Goal: Information Seeking & Learning: Learn about a topic

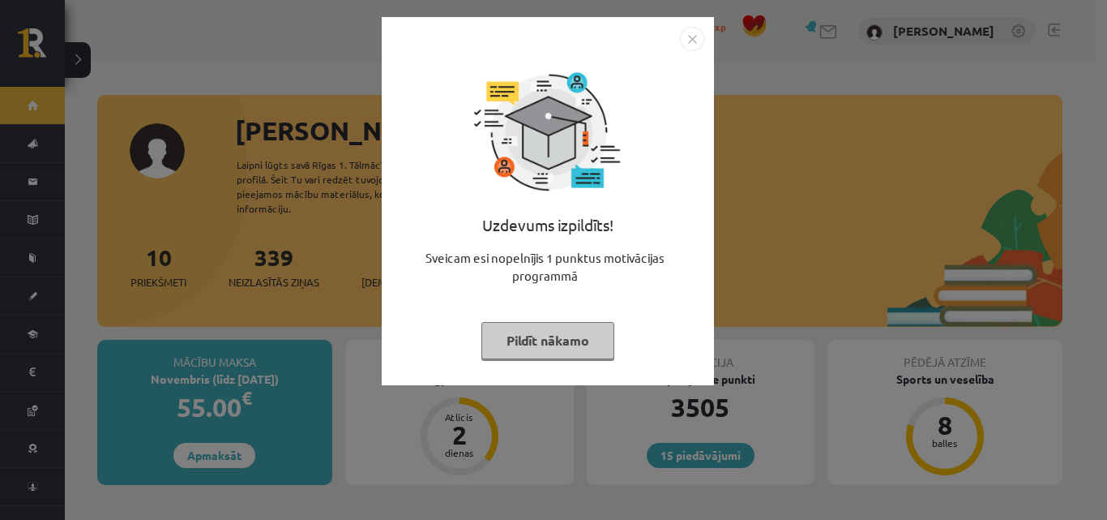
click at [691, 39] on img "Close" at bounding box center [692, 39] width 24 height 24
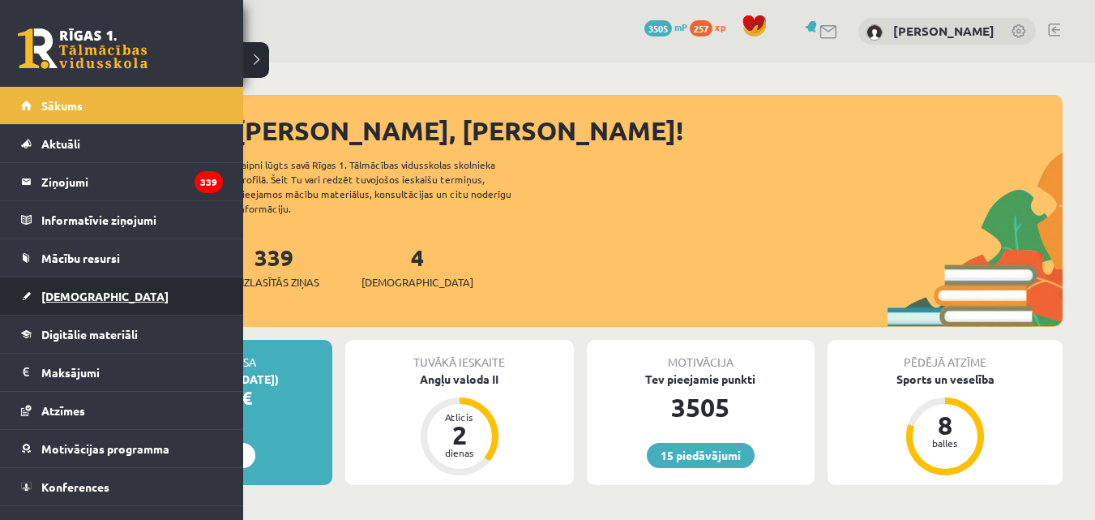
click at [69, 293] on span "[DEMOGRAPHIC_DATA]" at bounding box center [104, 296] width 127 height 15
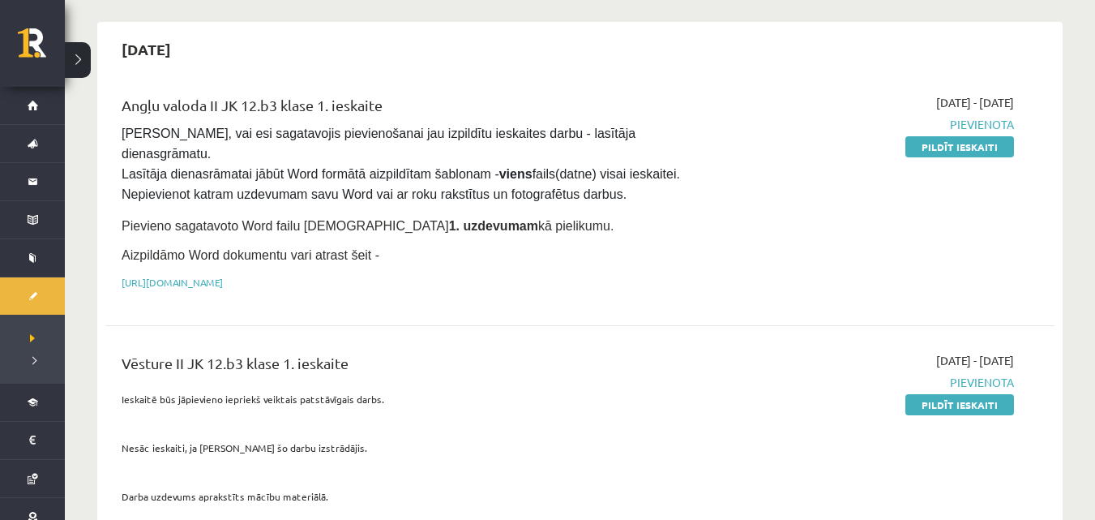
scroll to position [81, 0]
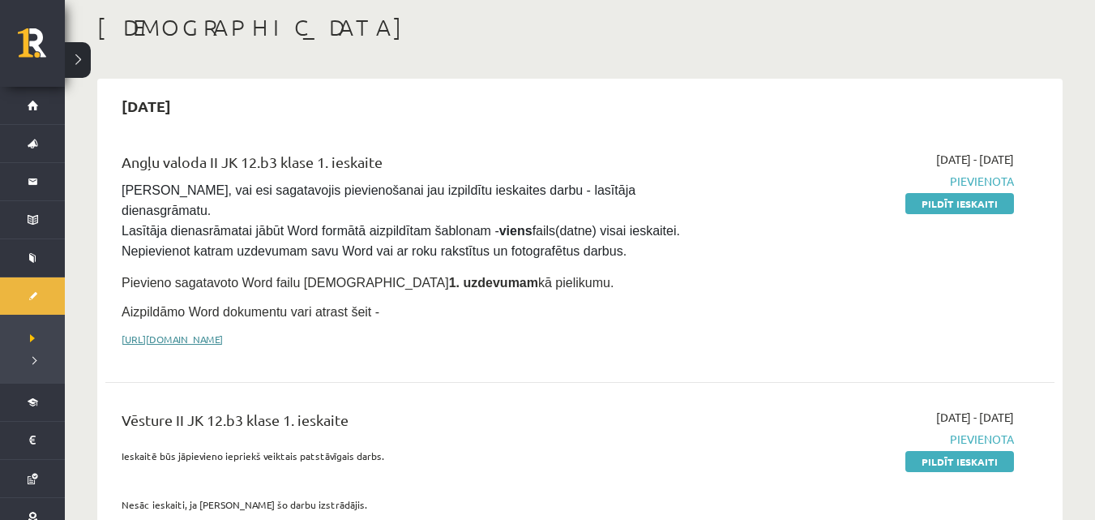
click at [223, 332] on link "[URL][DOMAIN_NAME]" at bounding box center [172, 338] width 101 height 13
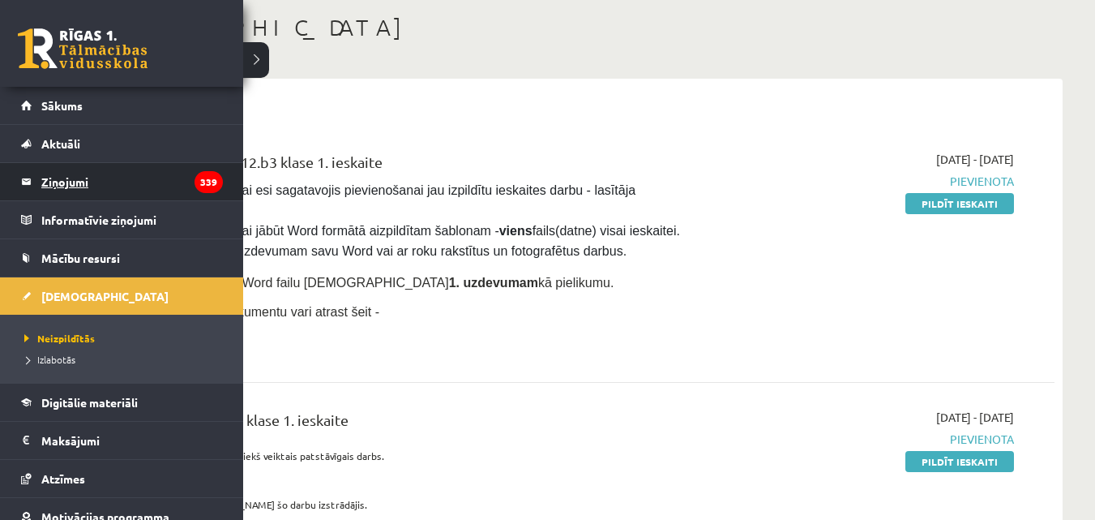
click at [66, 188] on legend "Ziņojumi 339" at bounding box center [132, 181] width 182 height 37
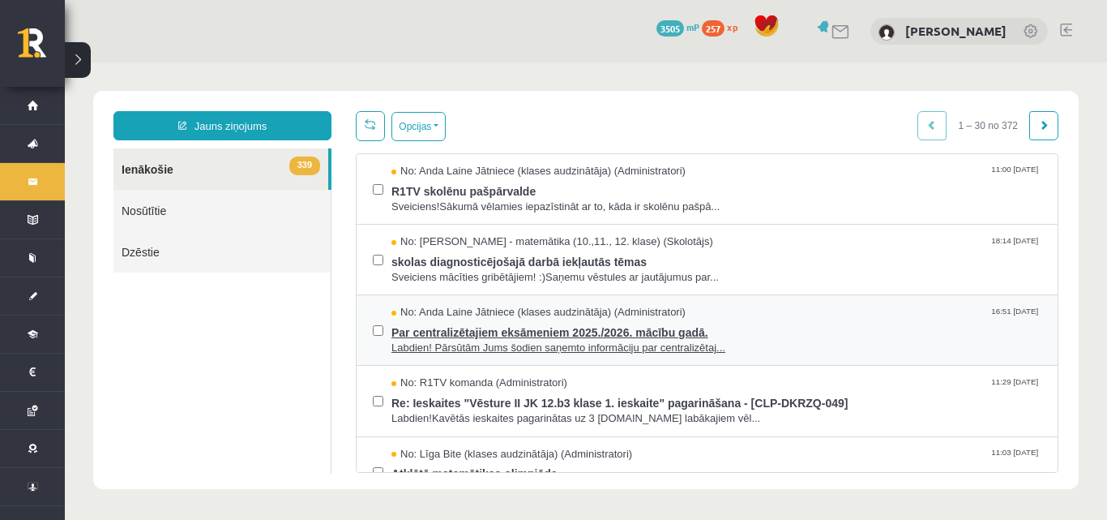
click at [558, 347] on span "Labdien! Pārsūtām Jums šodien saņemto informāciju par centralizētaj..." at bounding box center [717, 347] width 650 height 15
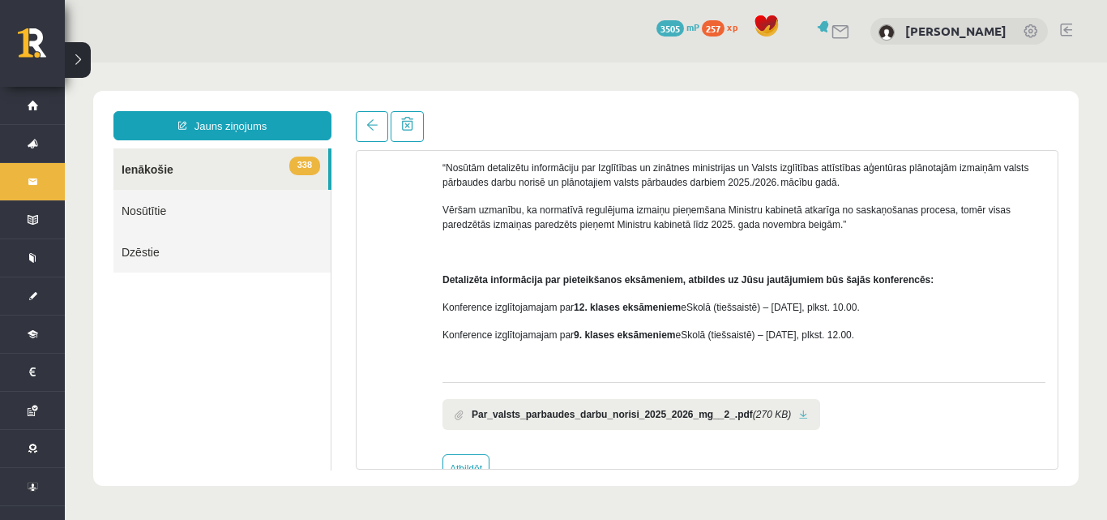
scroll to position [204, 0]
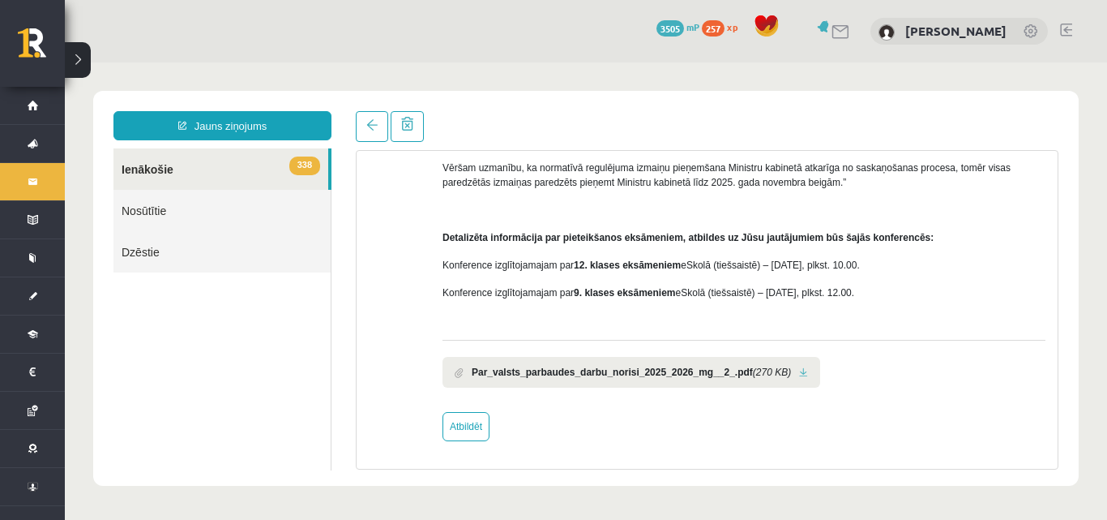
click at [517, 369] on b "Par_valsts_parbaudes_darbu_norisi_2025_2026_mg__2_.pdf" at bounding box center [612, 372] width 281 height 15
click at [785, 380] on li "Par_valsts_parbaudes_darbu_norisi_2025_2026_mg__2_.pdf (270 KB)" at bounding box center [632, 372] width 378 height 31
click at [799, 374] on link at bounding box center [803, 372] width 9 height 11
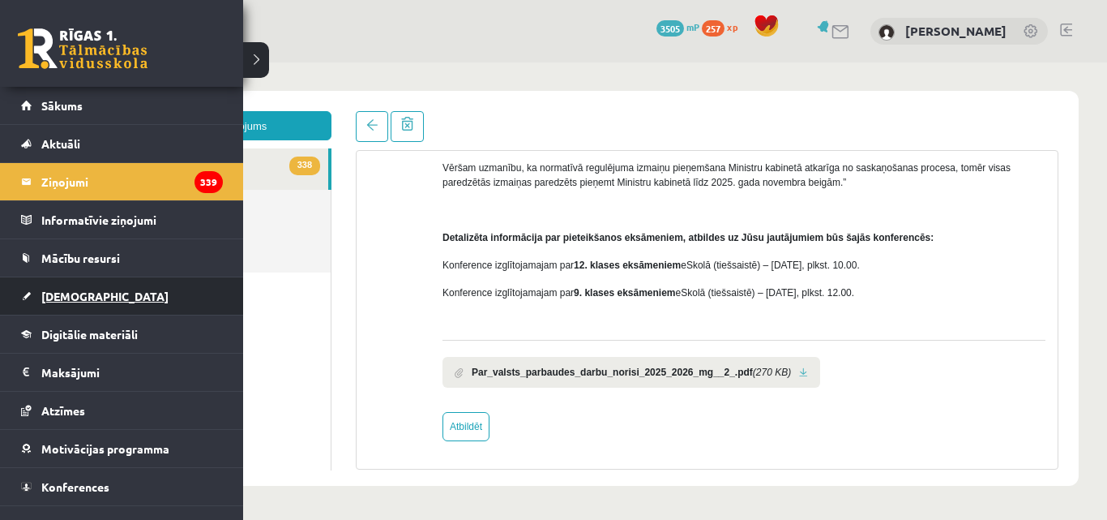
click at [69, 289] on link "[DEMOGRAPHIC_DATA]" at bounding box center [122, 295] width 202 height 37
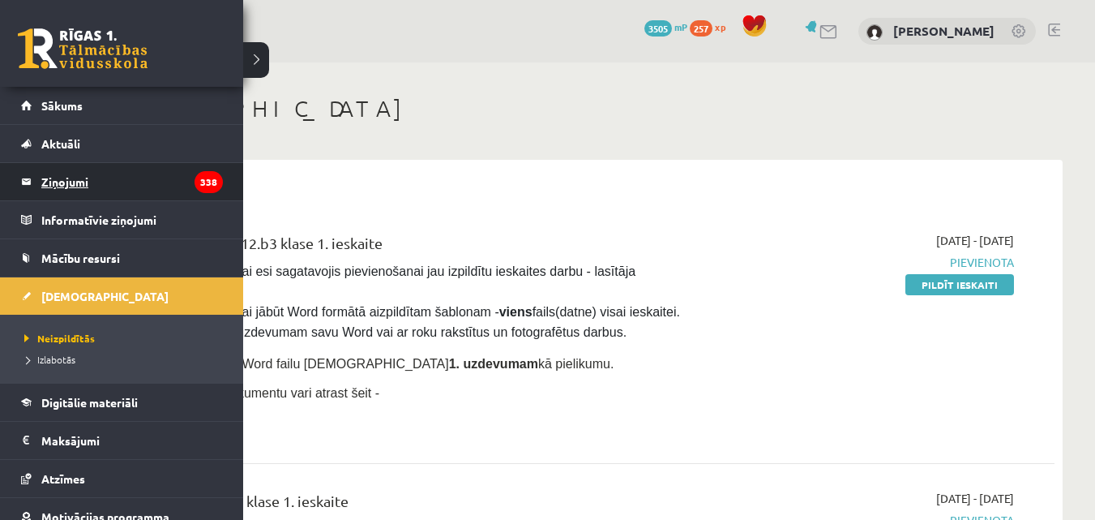
click at [76, 173] on legend "Ziņojumi 338" at bounding box center [132, 181] width 182 height 37
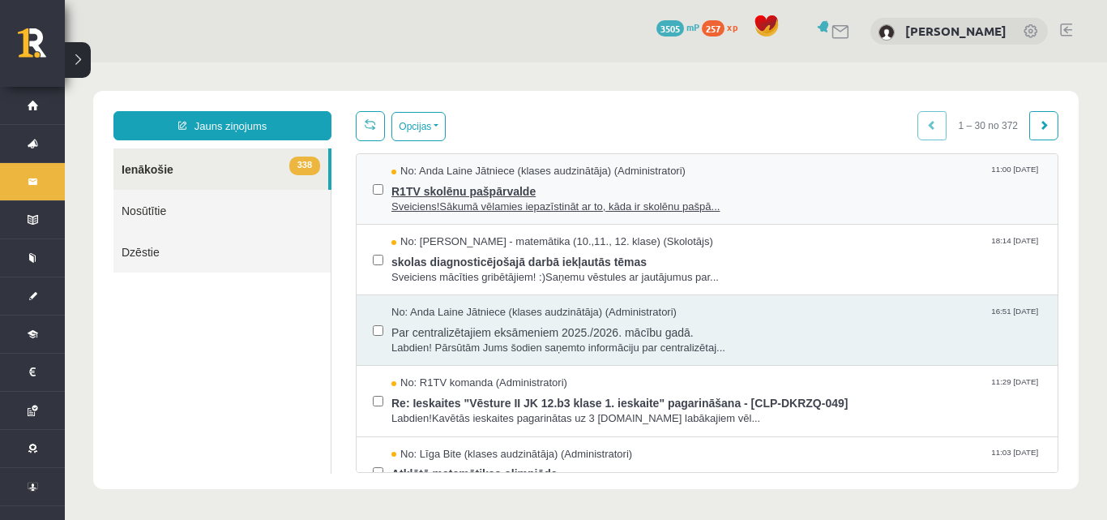
click at [657, 211] on span "Sveiciens!Sākumā vēlamies iepazīstināt ar to, kāda ir skolēnu pašpā..." at bounding box center [717, 206] width 650 height 15
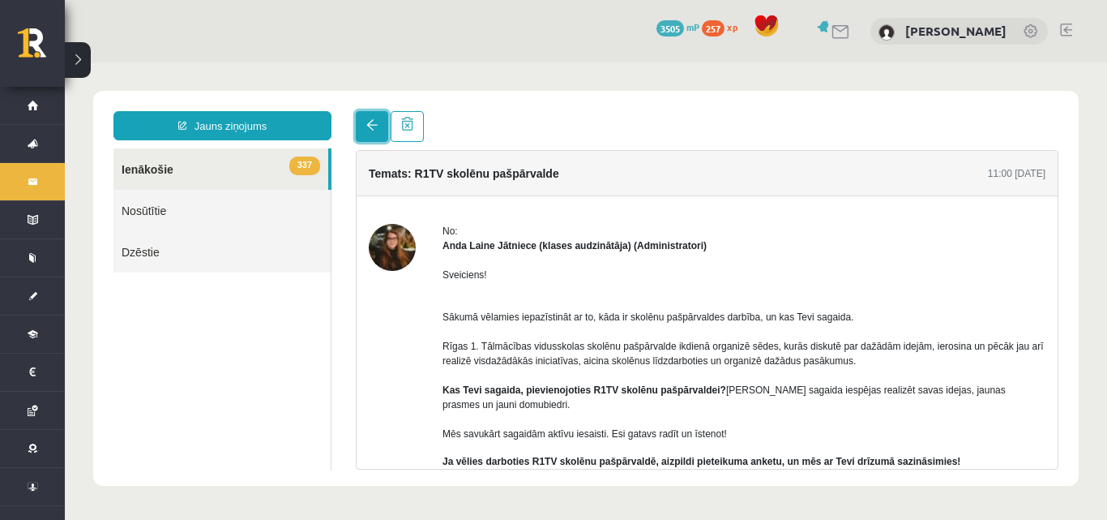
click at [383, 128] on link at bounding box center [372, 126] width 32 height 31
click at [370, 127] on span at bounding box center [371, 124] width 11 height 11
click at [378, 113] on link at bounding box center [372, 126] width 32 height 31
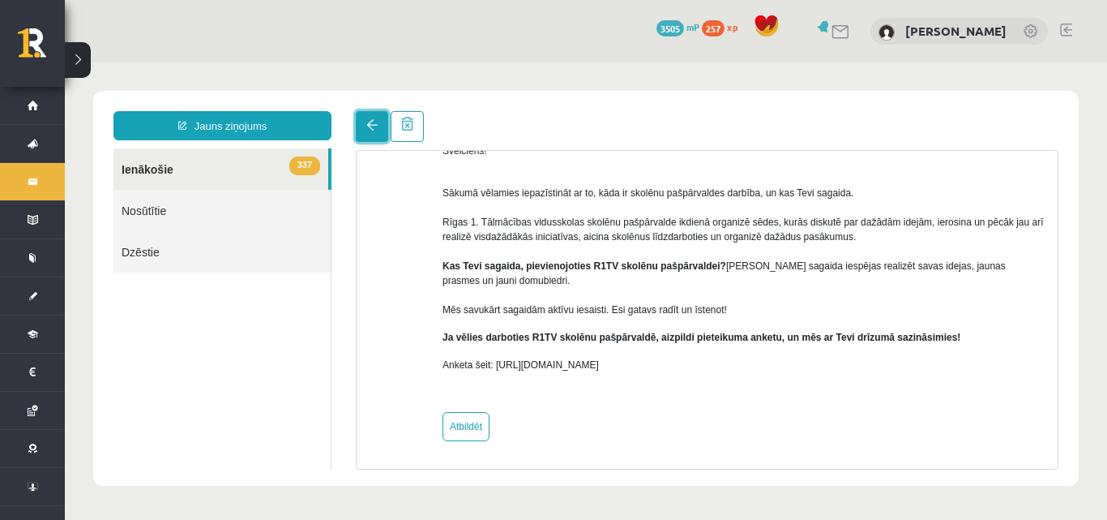
click at [358, 116] on link at bounding box center [372, 126] width 32 height 31
click at [169, 156] on link "337 Ienākošie" at bounding box center [220, 168] width 215 height 41
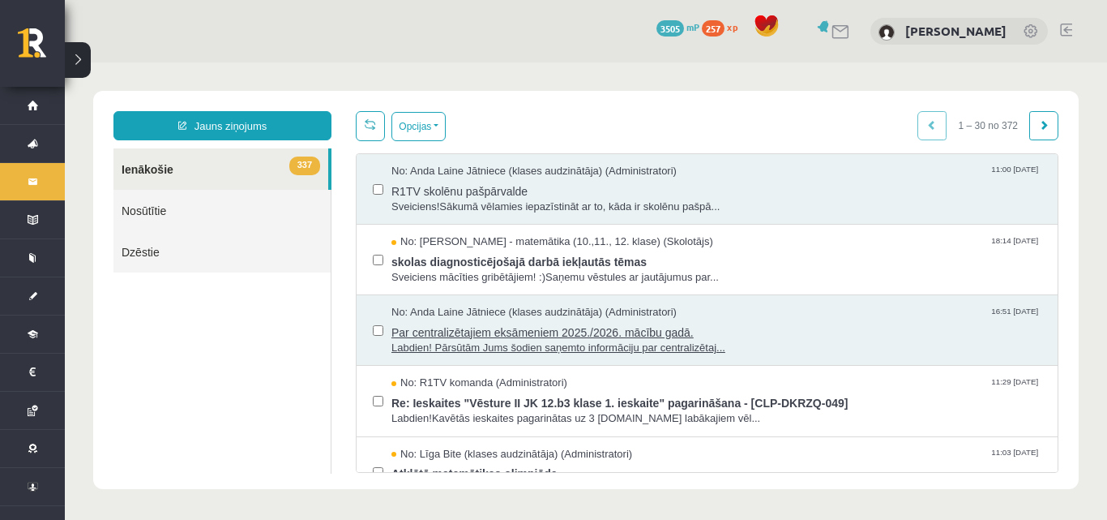
scroll to position [81, 0]
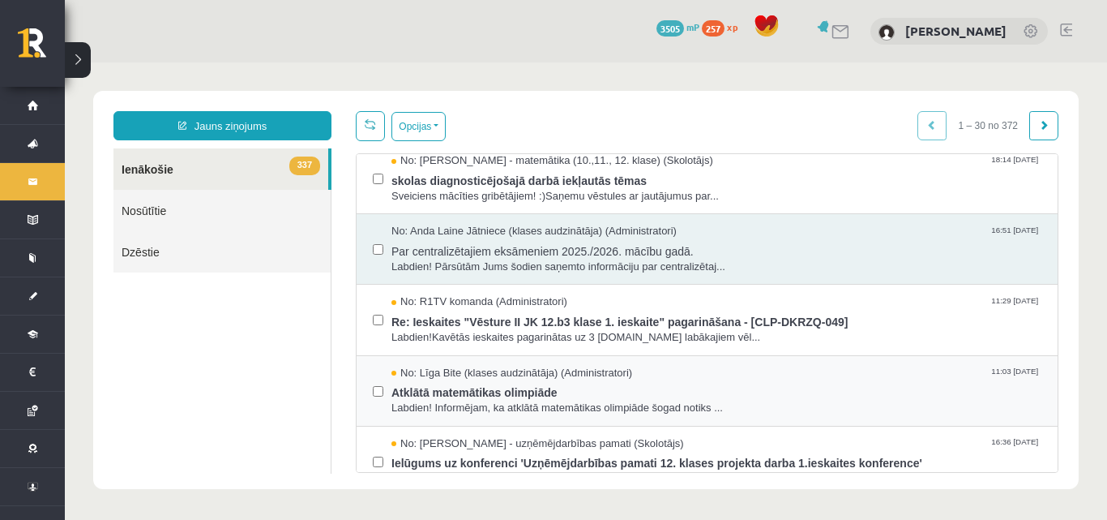
click at [374, 396] on label at bounding box center [378, 384] width 11 height 36
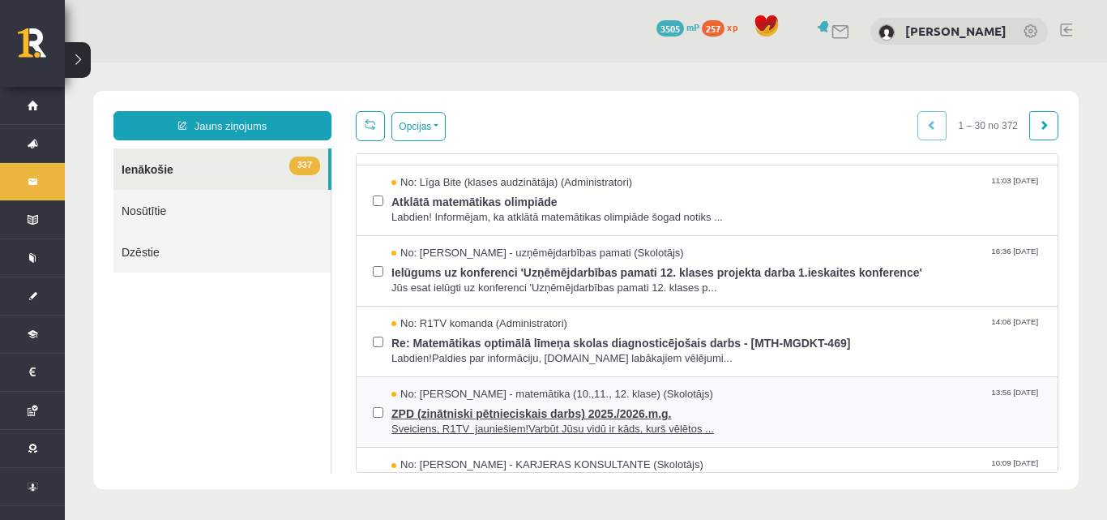
scroll to position [243, 0]
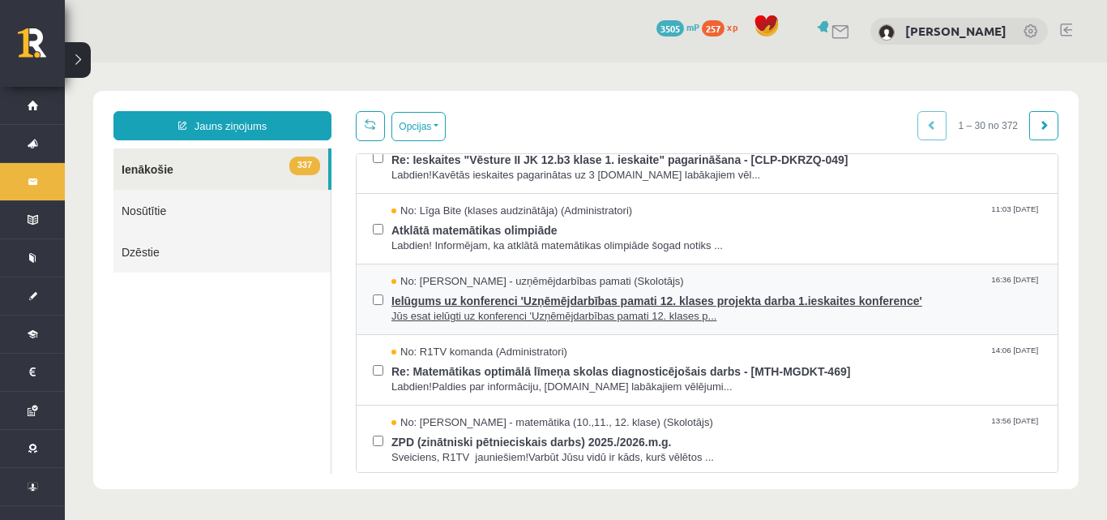
click at [678, 297] on span "Ielūgums uz konferenci 'Uzņēmējdarbības pamati 12. klases projekta darba 1.iesk…" at bounding box center [717, 299] width 650 height 20
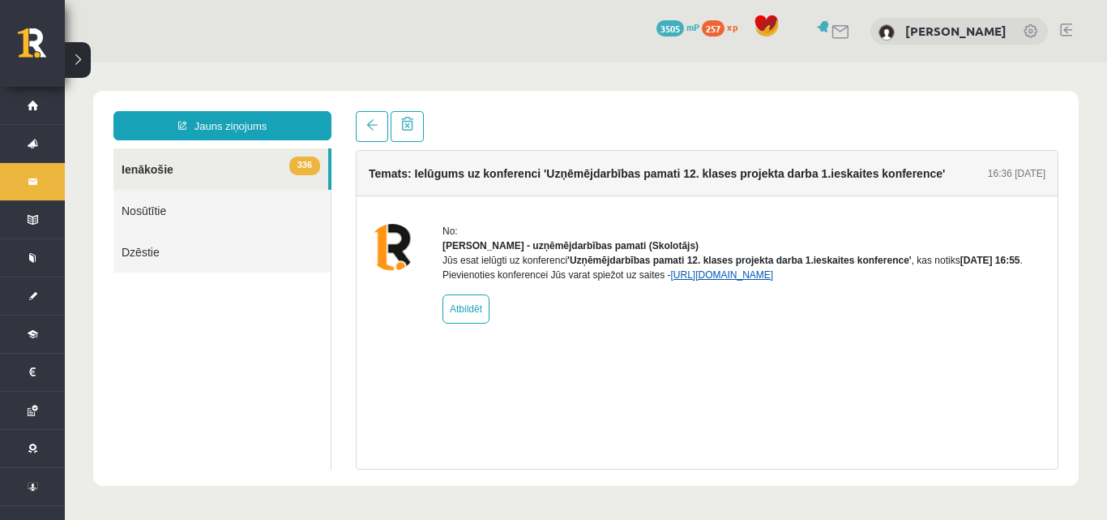
scroll to position [0, 0]
click at [726, 280] on link "https://eskola.r1tv.lv/conferences/4985/join" at bounding box center [721, 274] width 103 height 11
click at [382, 132] on link at bounding box center [372, 126] width 32 height 31
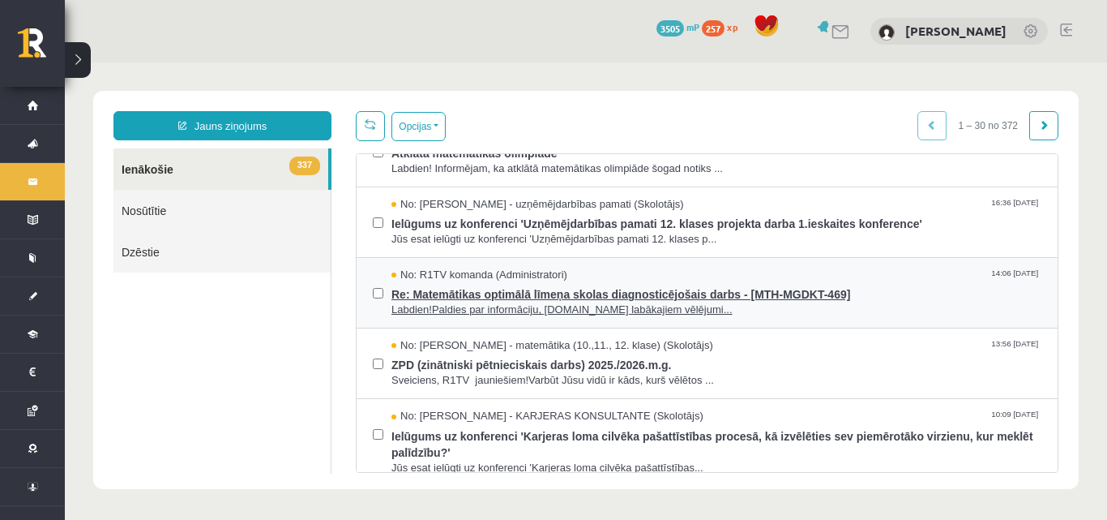
scroll to position [324, 0]
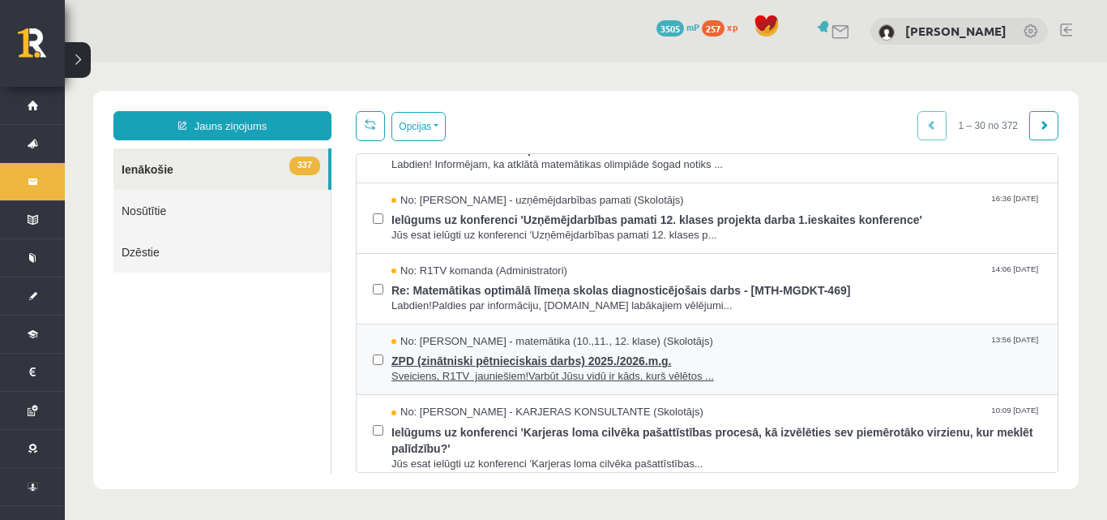
click at [434, 339] on span "No: Laima Tukāne - Grosa - matemātika (10.,11., 12. klase) (Skolotājs)" at bounding box center [553, 341] width 322 height 15
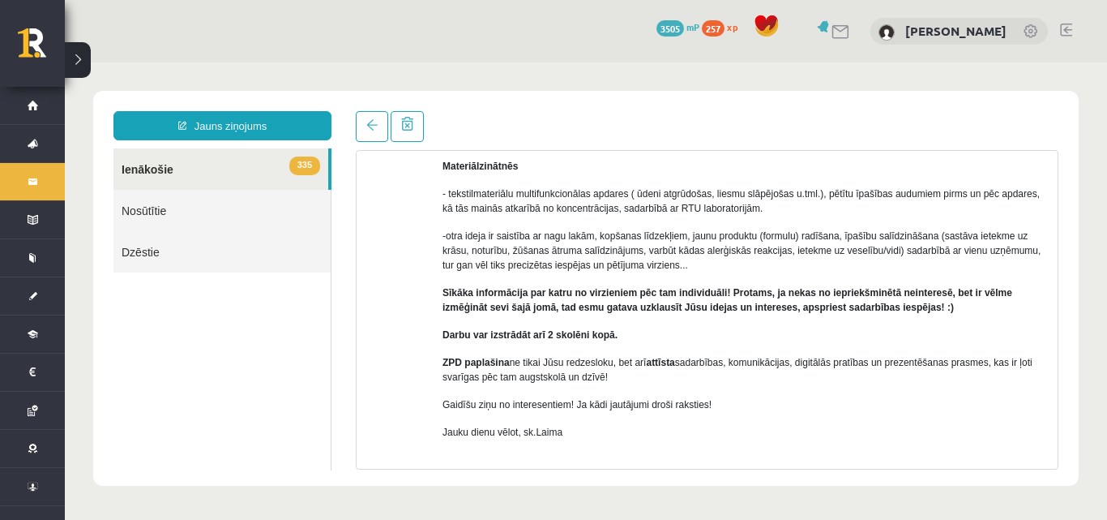
scroll to position [554, 0]
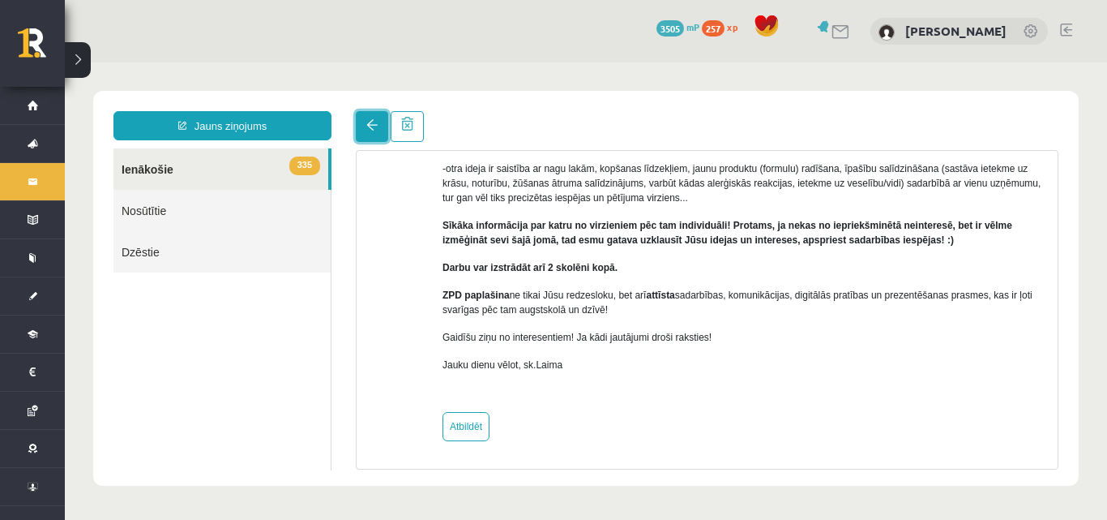
click at [367, 137] on link at bounding box center [372, 126] width 32 height 31
click at [152, 165] on link "335 Ienākošie" at bounding box center [220, 168] width 215 height 41
click at [374, 131] on span at bounding box center [371, 124] width 11 height 11
click at [143, 172] on link "335 Ienākošie" at bounding box center [220, 168] width 215 height 41
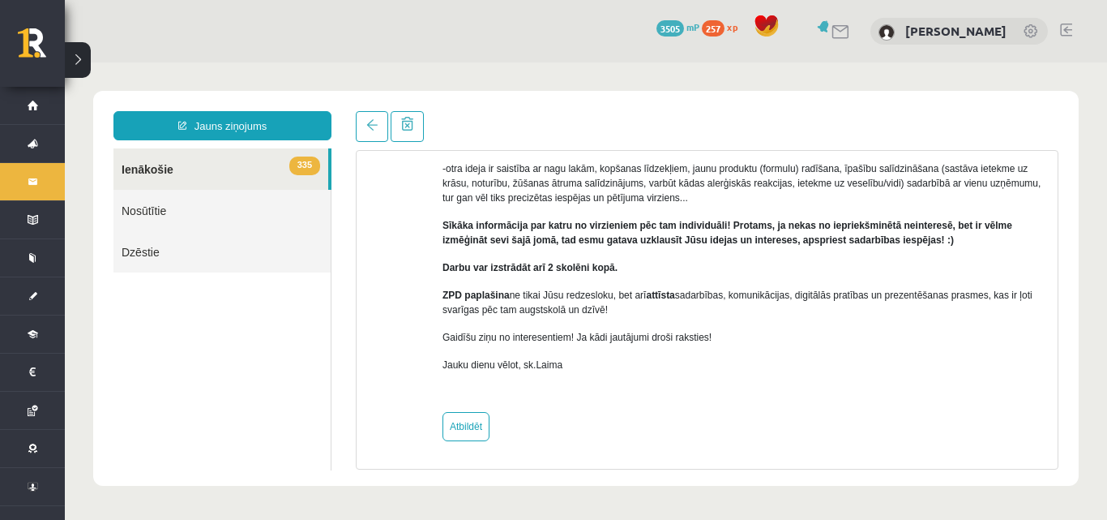
click at [242, 173] on link "335 Ienākošie" at bounding box center [220, 168] width 215 height 41
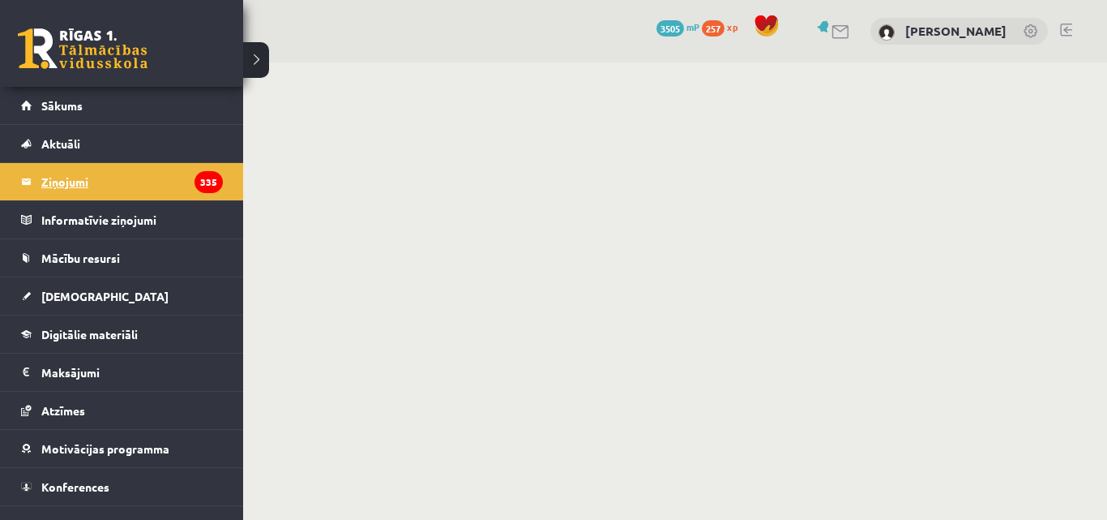
click at [77, 182] on legend "Ziņojumi 335" at bounding box center [132, 181] width 182 height 37
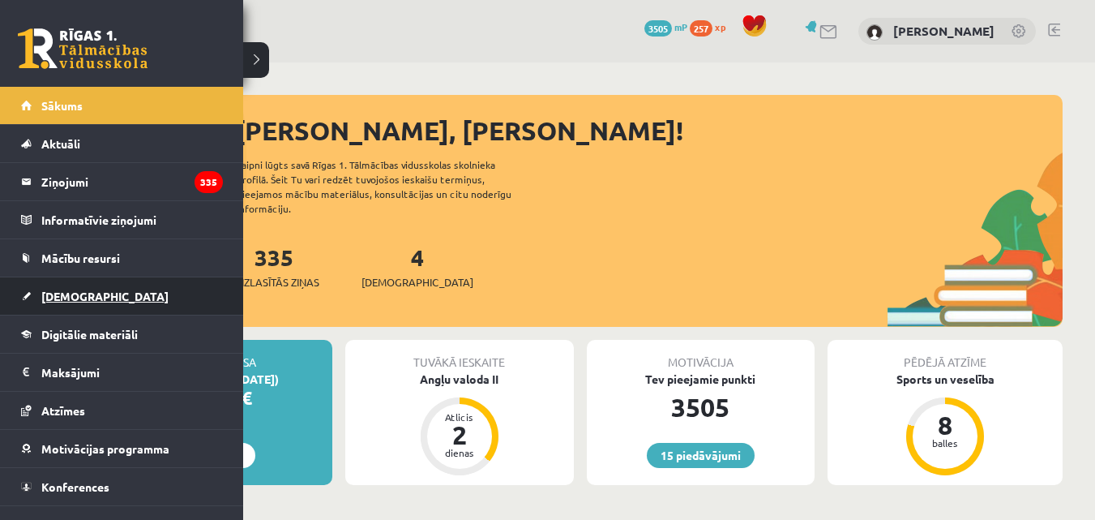
click at [48, 284] on link "[DEMOGRAPHIC_DATA]" at bounding box center [122, 295] width 202 height 37
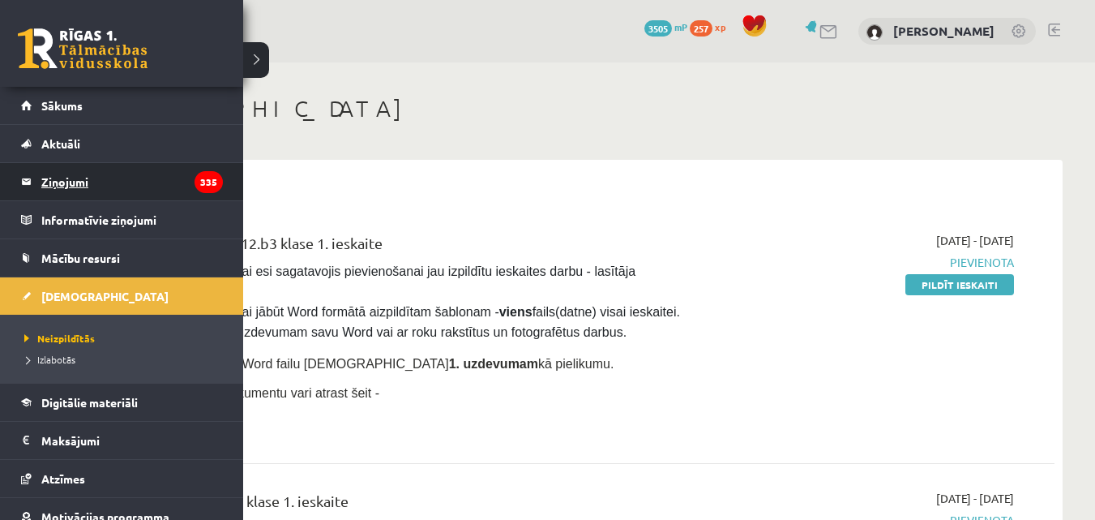
click at [83, 188] on legend "Ziņojumi 335" at bounding box center [132, 181] width 182 height 37
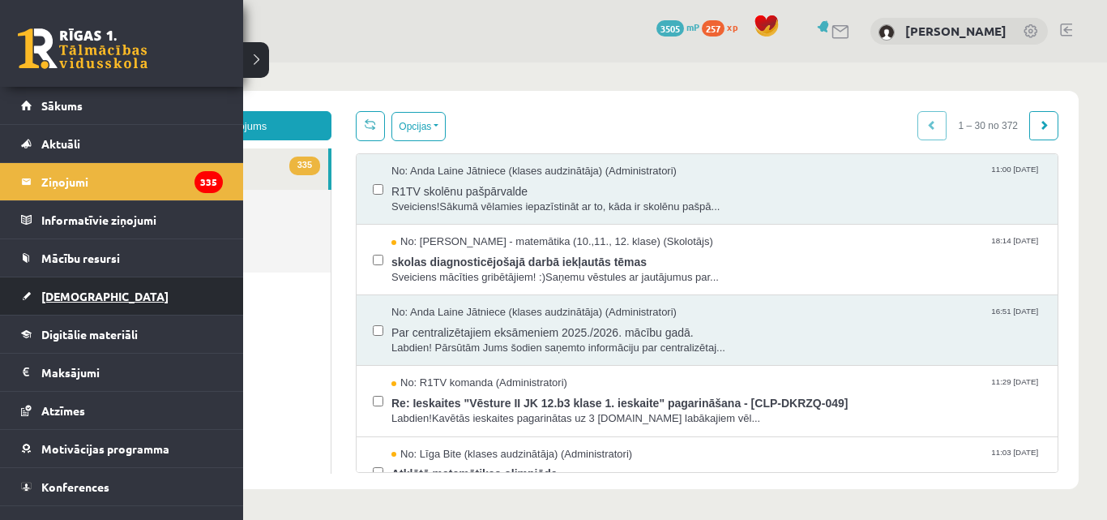
click at [70, 294] on span "[DEMOGRAPHIC_DATA]" at bounding box center [104, 296] width 127 height 15
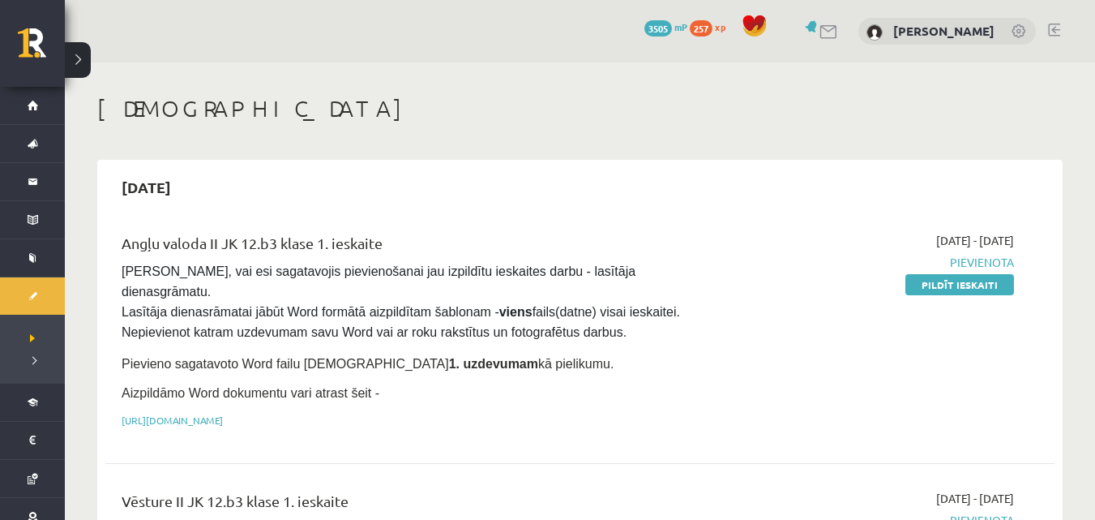
click at [503, 387] on div "Angļu valoda II JK 12.b3 klase 1. ieskaite Pārliecinies, vai esi sagatavojis pi…" at bounding box center [414, 334] width 611 height 205
click at [223, 413] on link "[URL][DOMAIN_NAME]" at bounding box center [172, 419] width 101 height 13
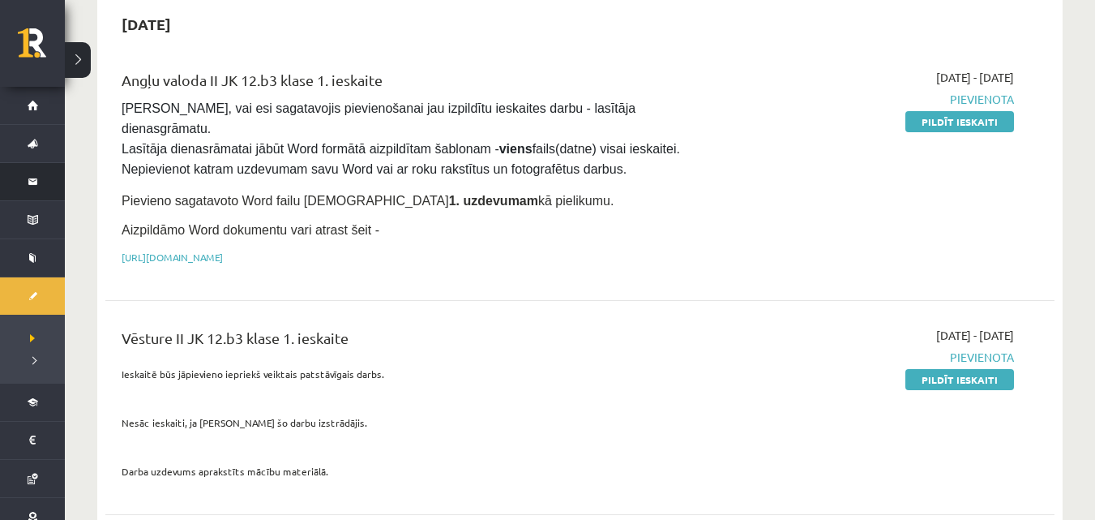
scroll to position [162, 0]
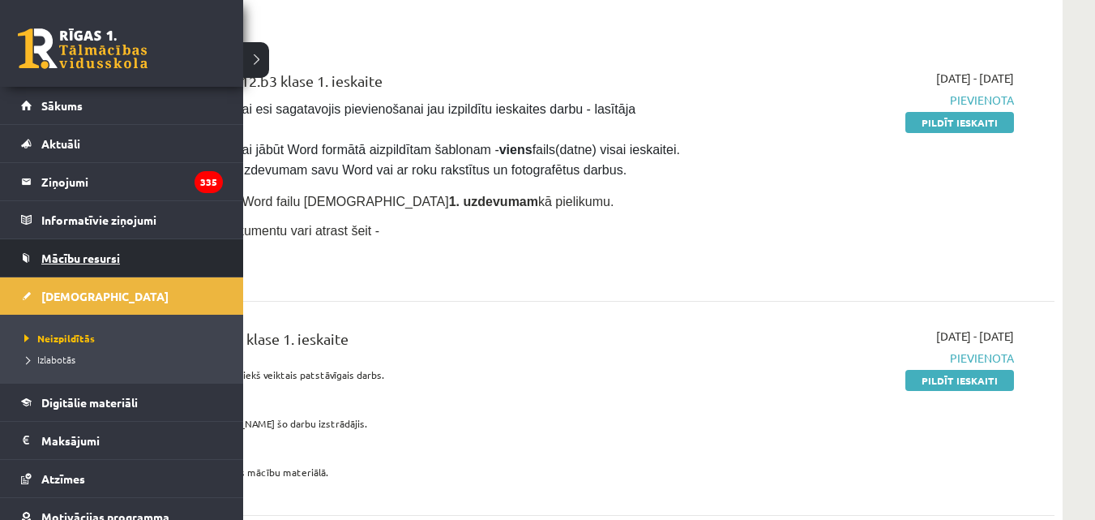
click at [104, 254] on span "Mācību resursi" at bounding box center [80, 257] width 79 height 15
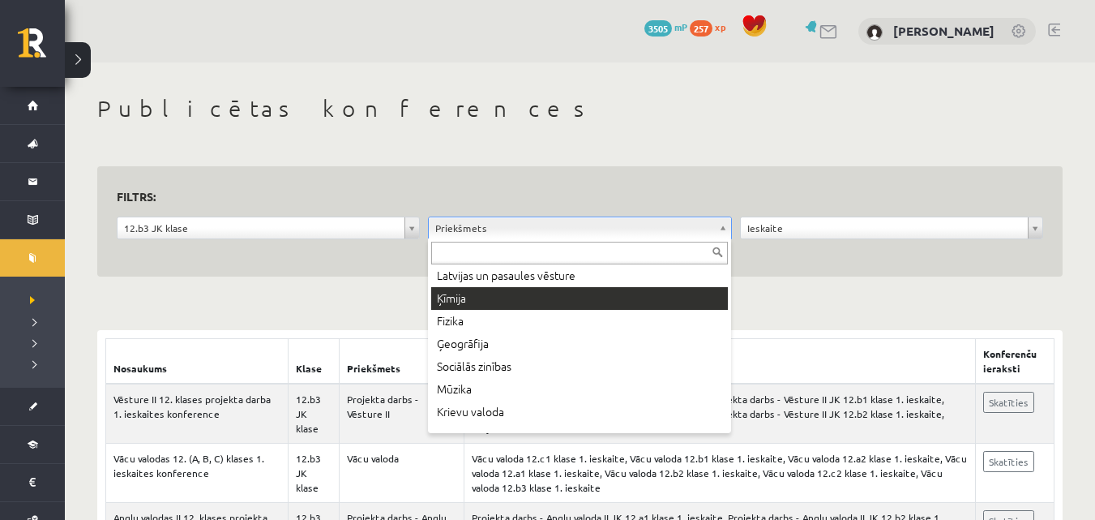
scroll to position [159, 0]
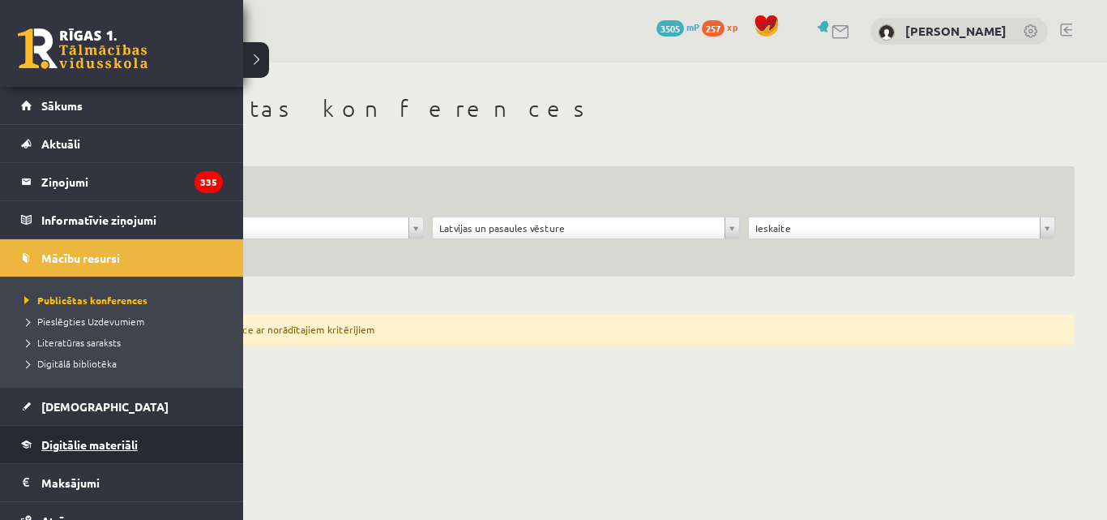
click at [113, 439] on span "Digitālie materiāli" at bounding box center [89, 444] width 96 height 15
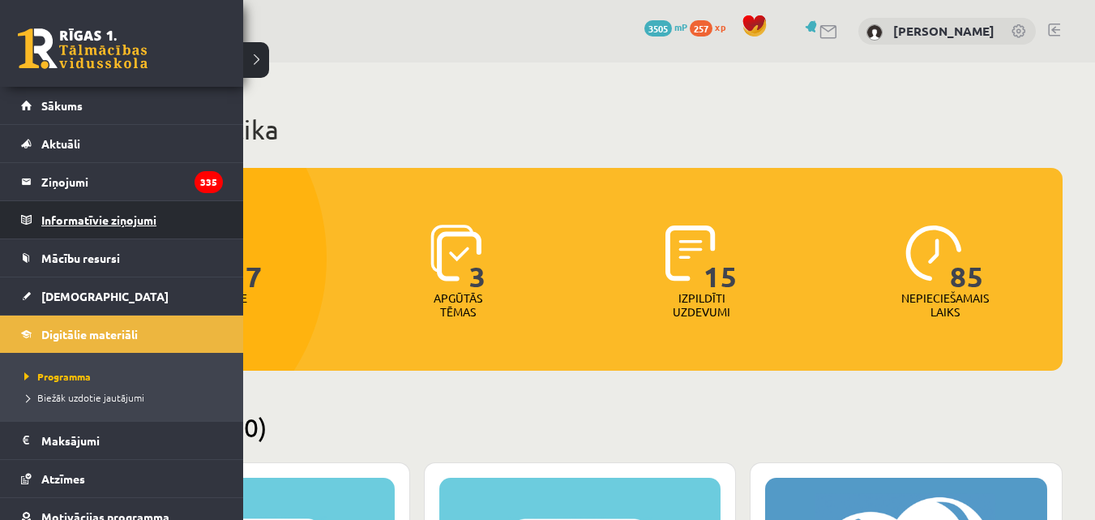
click at [83, 230] on legend "Informatīvie ziņojumi 0" at bounding box center [132, 219] width 182 height 37
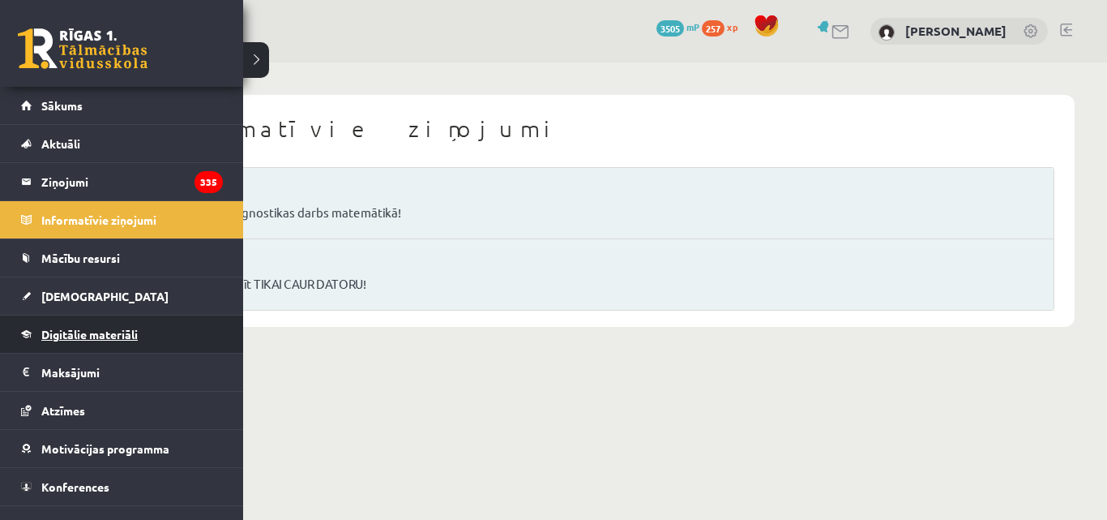
click at [86, 325] on link "Digitālie materiāli" at bounding box center [122, 333] width 202 height 37
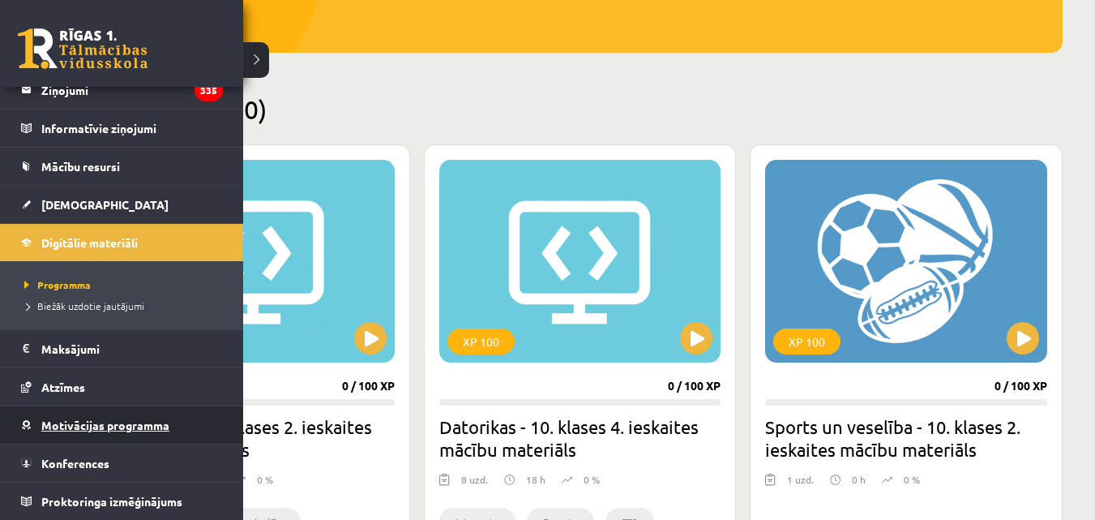
scroll to position [324, 0]
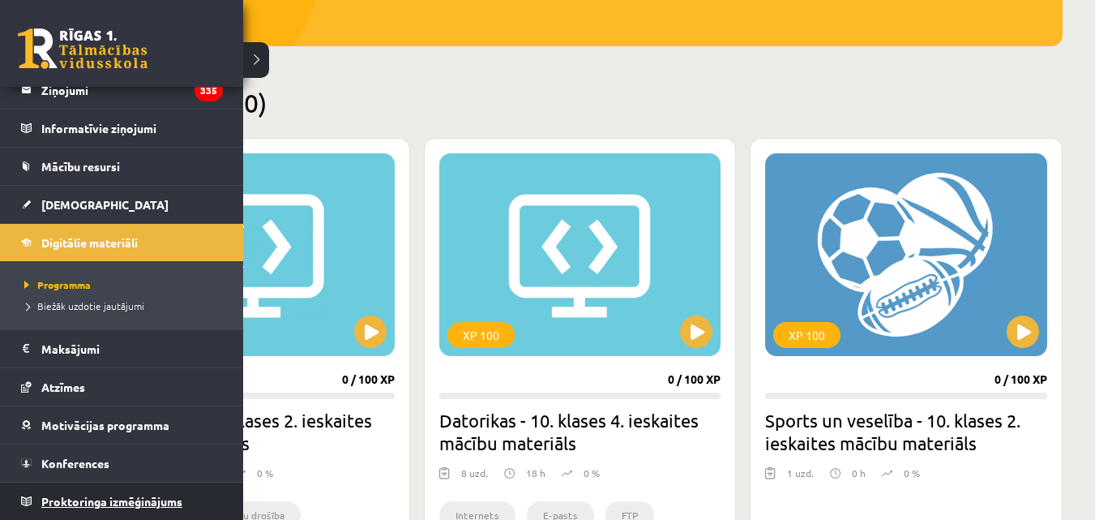
click at [151, 497] on span "Proktoringa izmēģinājums" at bounding box center [111, 501] width 141 height 15
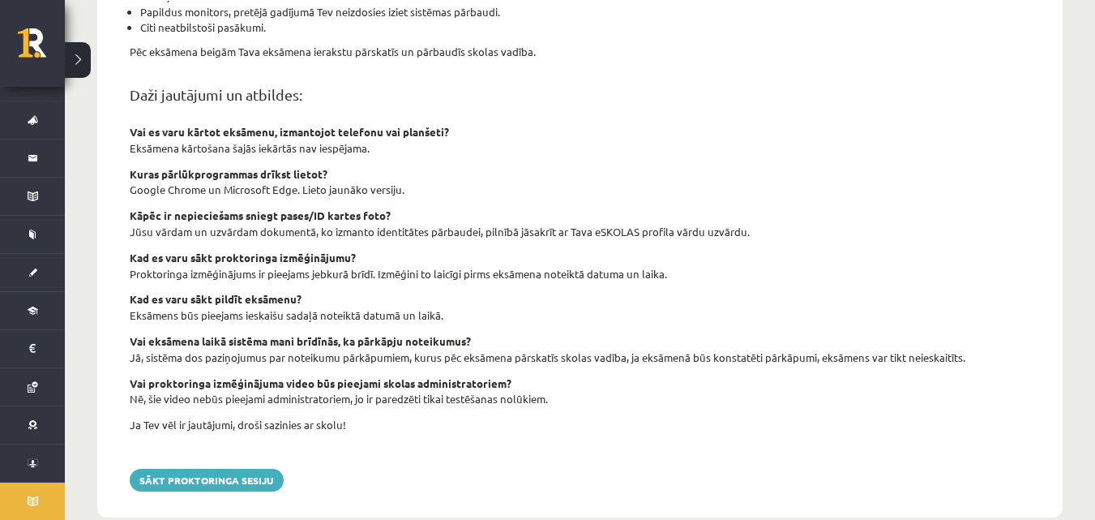
scroll to position [632, 0]
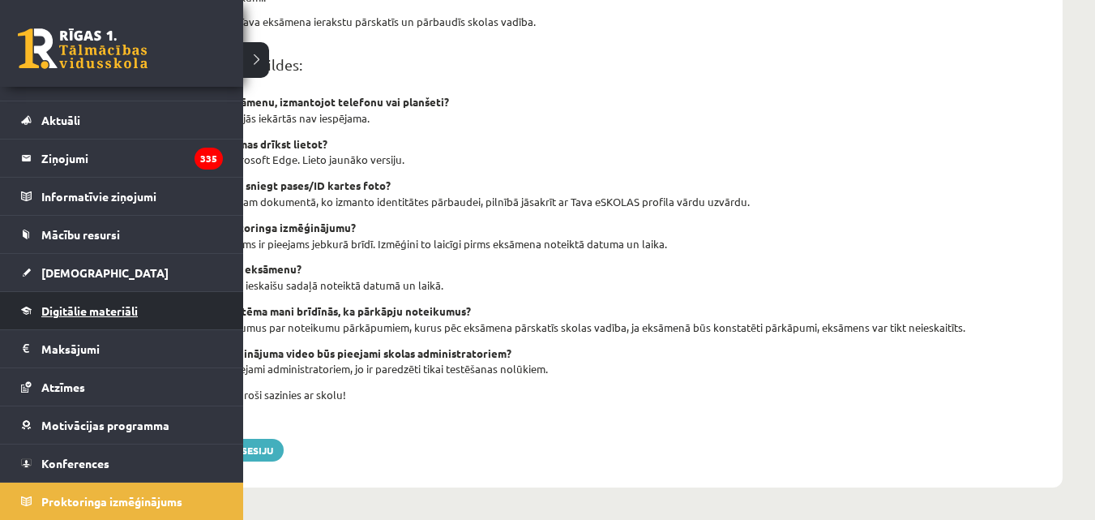
click at [98, 315] on span "Digitālie materiāli" at bounding box center [89, 310] width 96 height 15
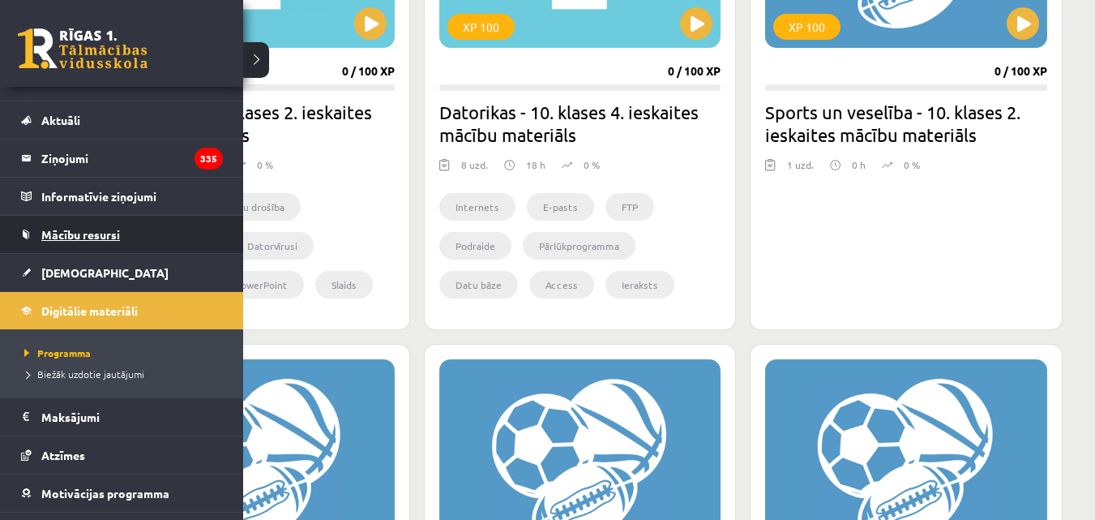
click at [77, 233] on span "Mācību resursi" at bounding box center [80, 234] width 79 height 15
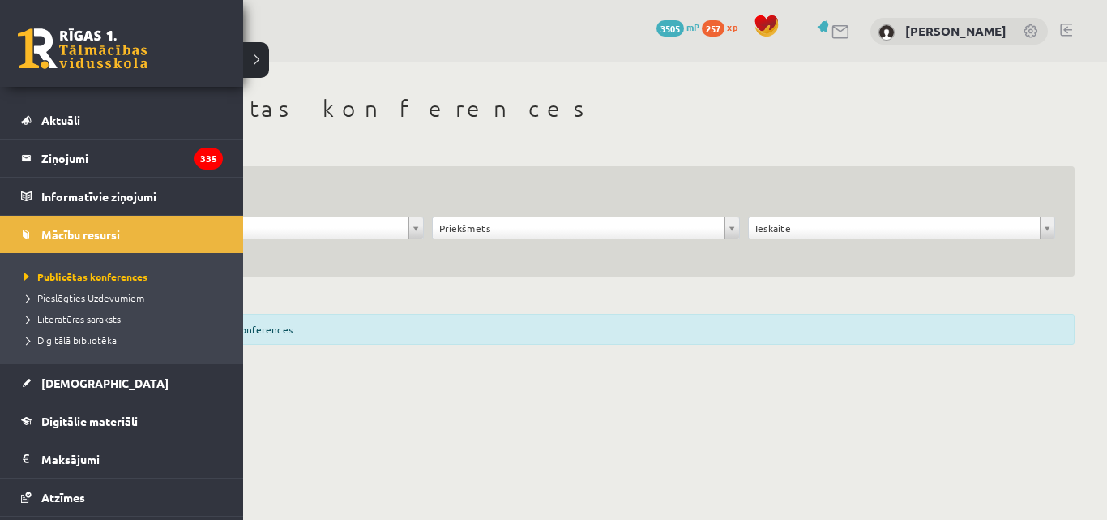
click at [101, 318] on span "Literatūras saraksts" at bounding box center [70, 318] width 101 height 13
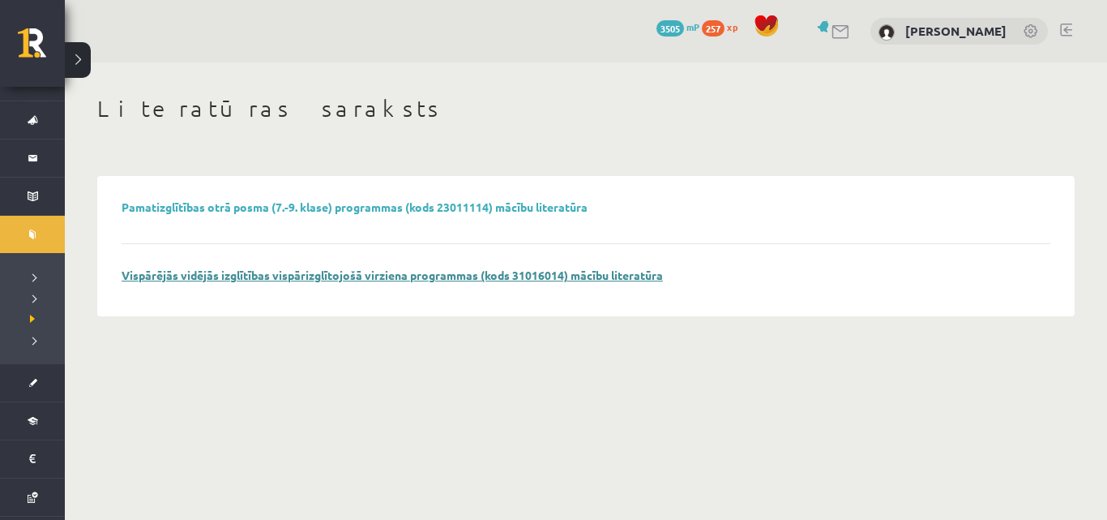
click at [427, 275] on link "Vispārējās vidējās izglītības vispārizglītojošā virziena programmas (kods 31016…" at bounding box center [392, 275] width 541 height 15
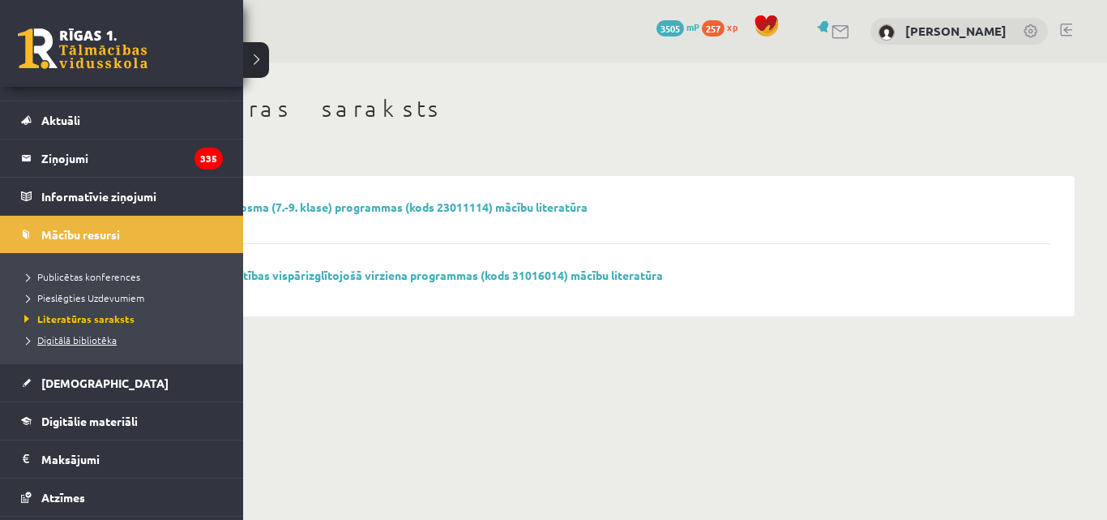
click at [98, 339] on span "Digitālā bibliotēka" at bounding box center [68, 339] width 96 height 13
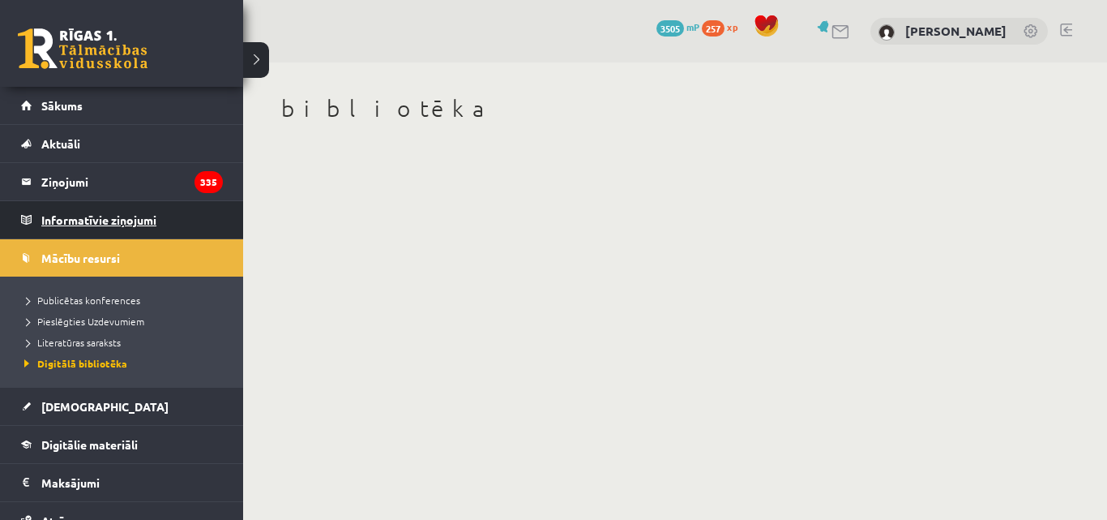
click at [95, 232] on legend "Informatīvie ziņojumi 0" at bounding box center [132, 219] width 182 height 37
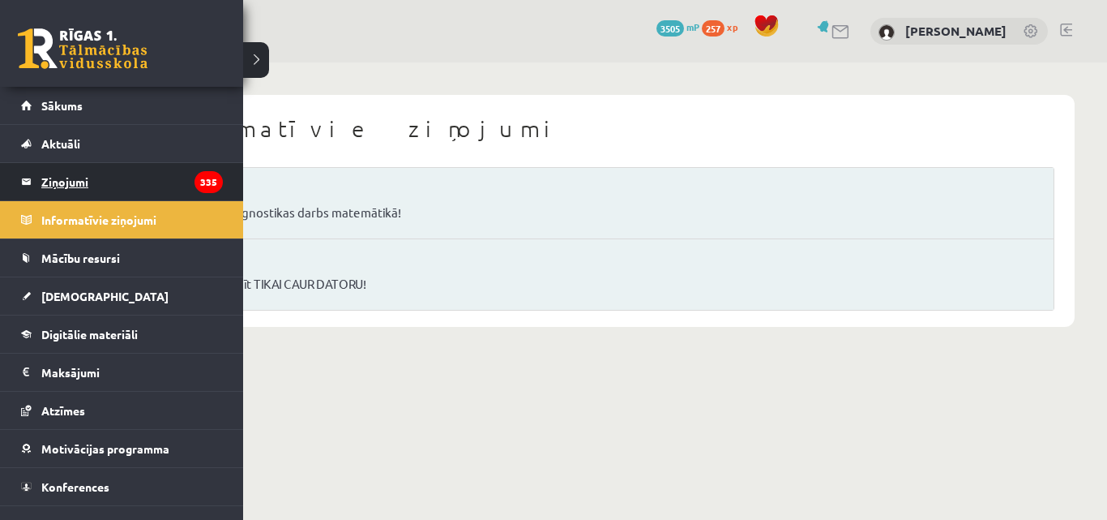
click at [48, 172] on legend "Ziņojumi 335" at bounding box center [132, 181] width 182 height 37
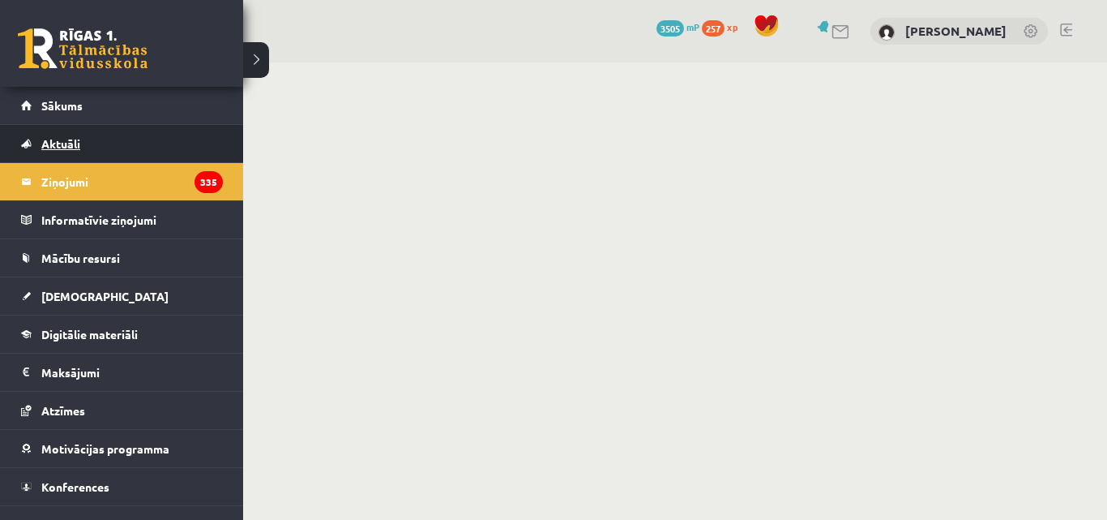
click at [50, 142] on span "Aktuāli" at bounding box center [60, 143] width 39 height 15
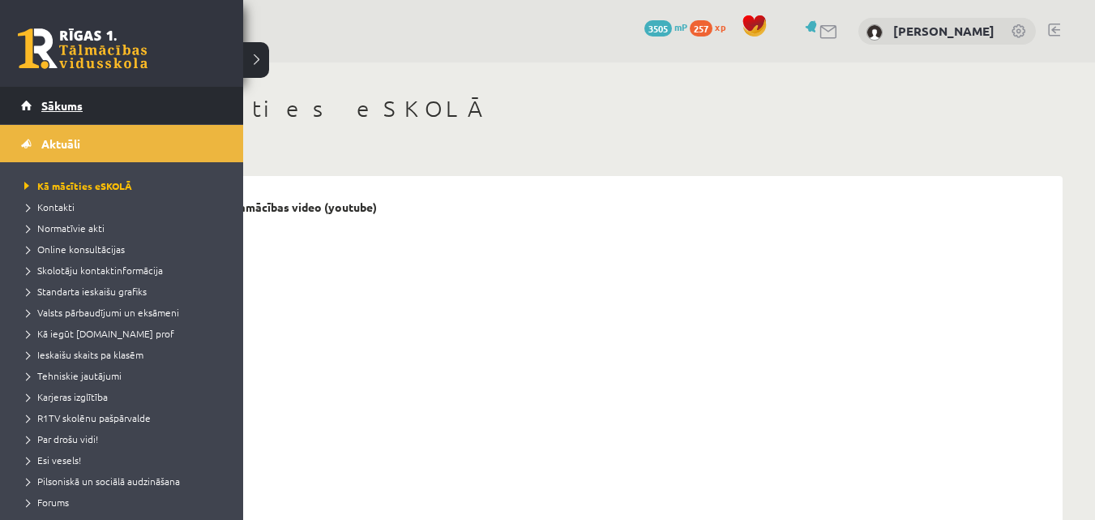
click at [46, 96] on link "Sākums" at bounding box center [122, 105] width 202 height 37
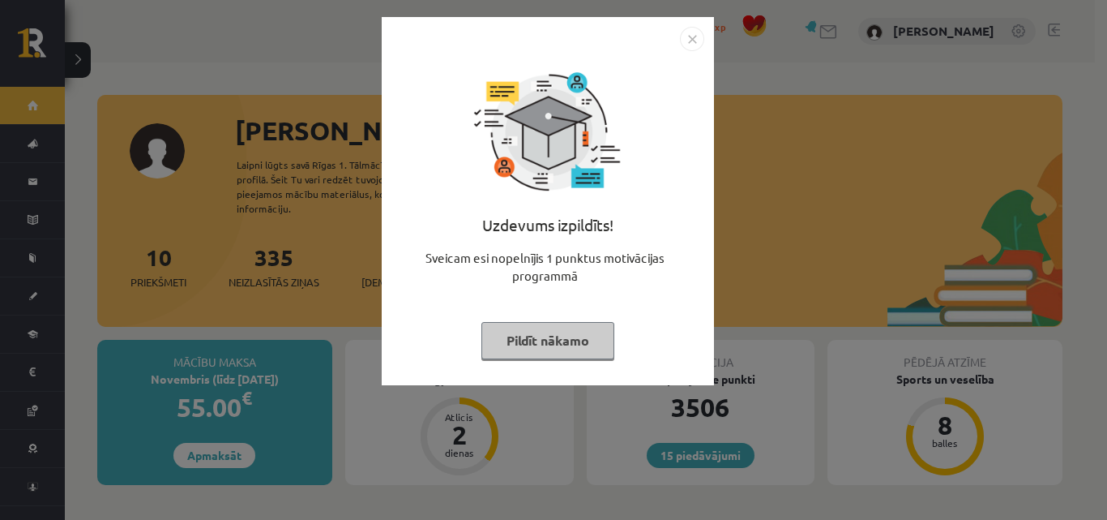
click at [699, 41] on img "Close" at bounding box center [692, 39] width 24 height 24
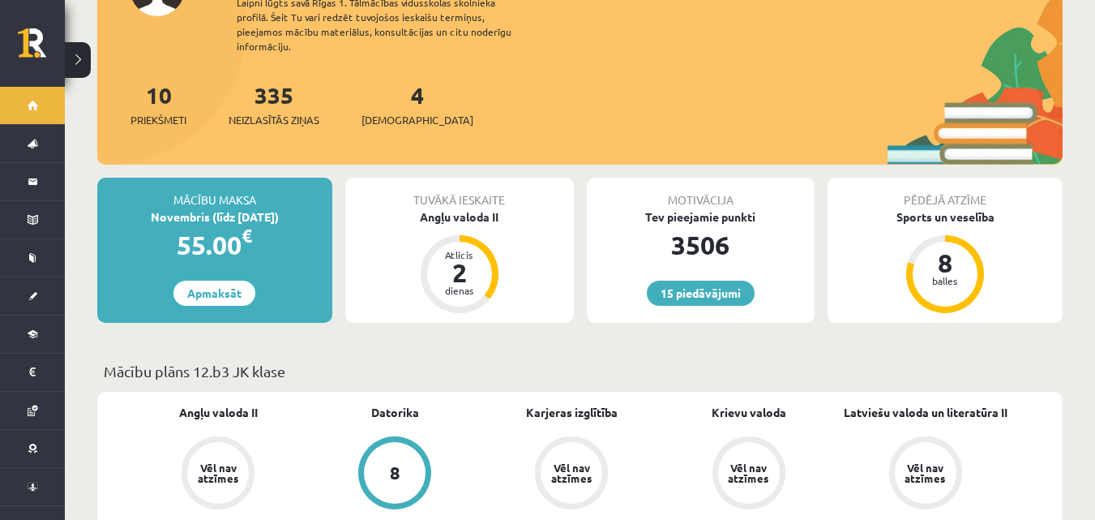
scroll to position [324, 0]
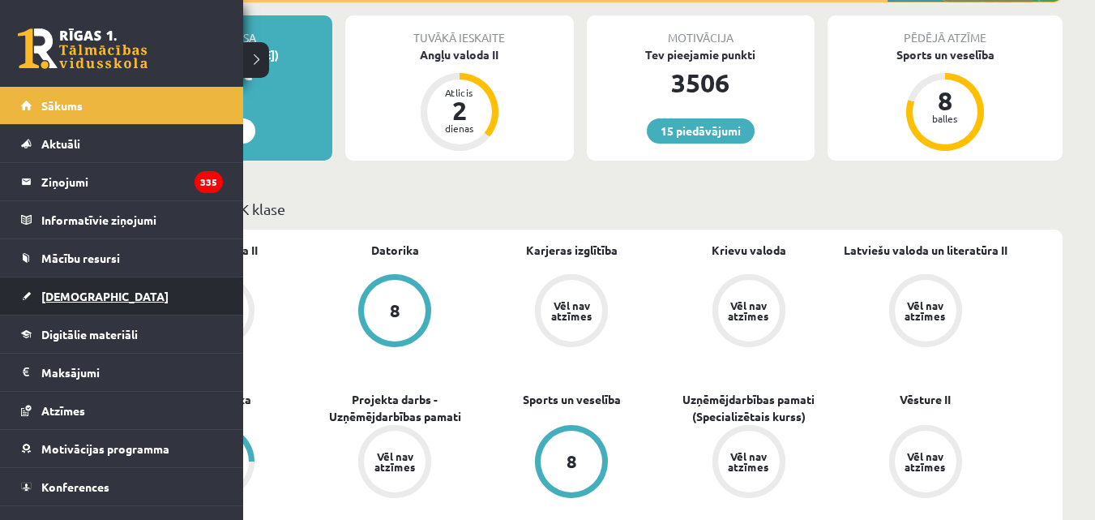
click at [74, 294] on span "[DEMOGRAPHIC_DATA]" at bounding box center [104, 296] width 127 height 15
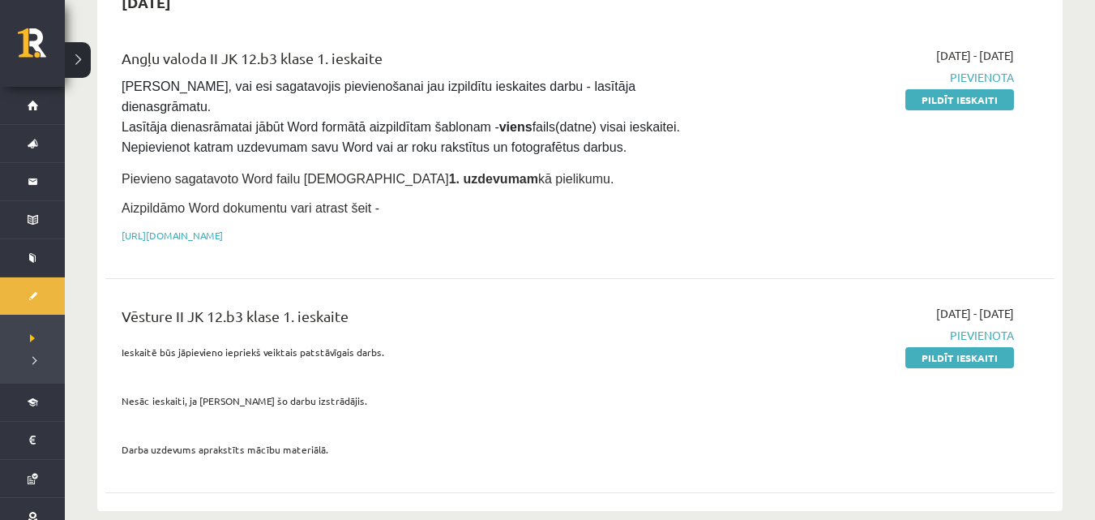
scroll to position [162, 0]
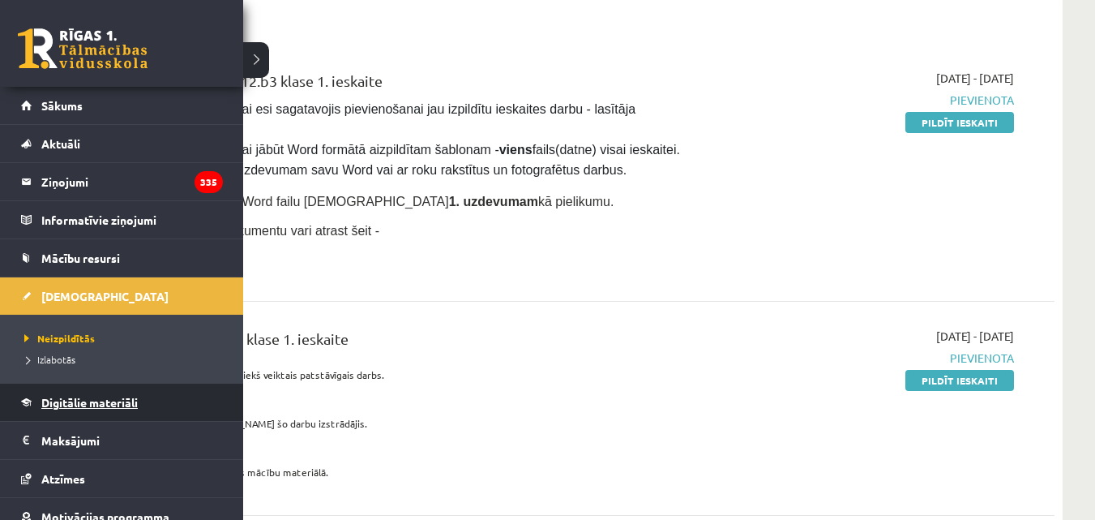
click at [88, 411] on link "Digitālie materiāli" at bounding box center [122, 401] width 202 height 37
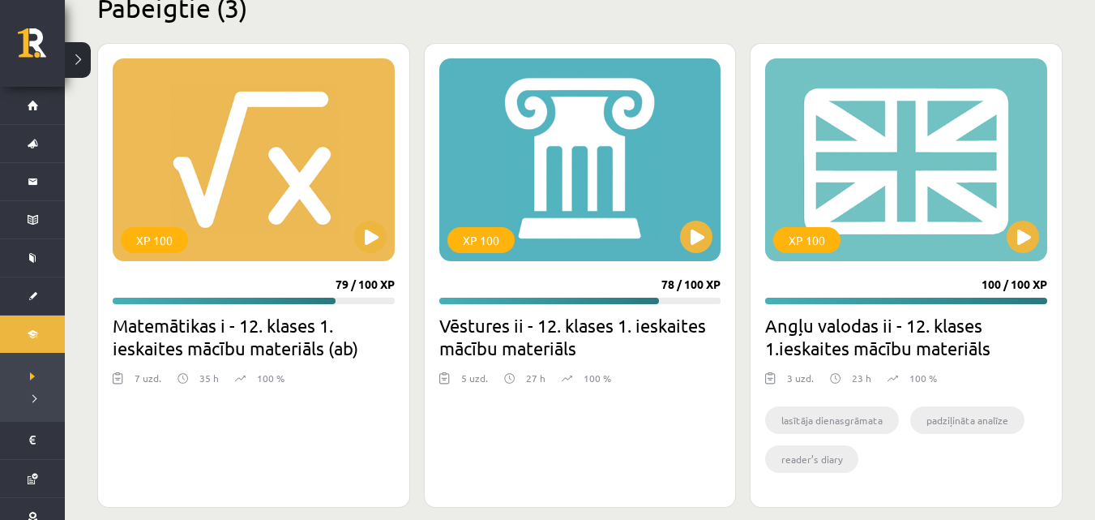
scroll to position [2408, 0]
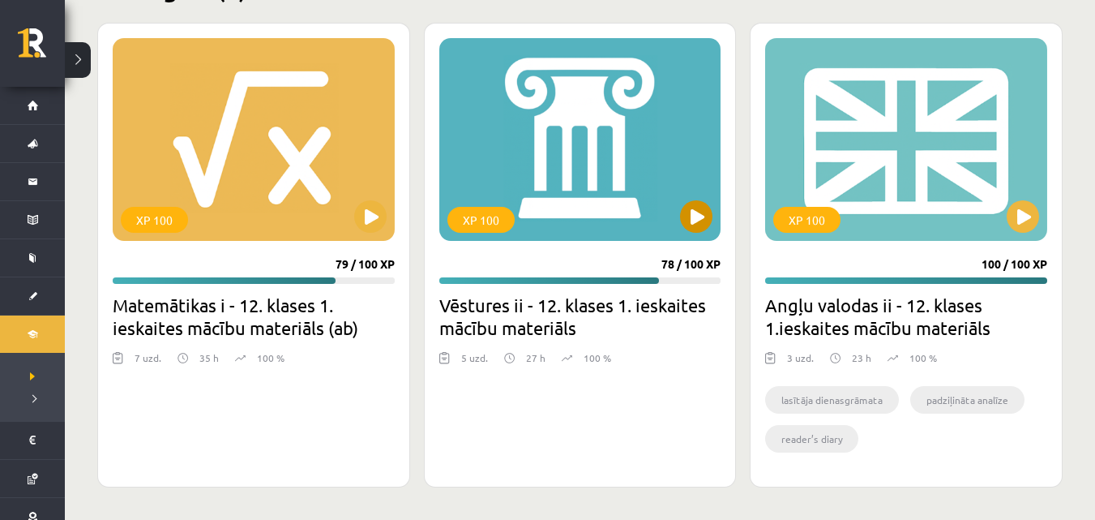
click at [570, 228] on div "XP 100" at bounding box center [580, 139] width 282 height 203
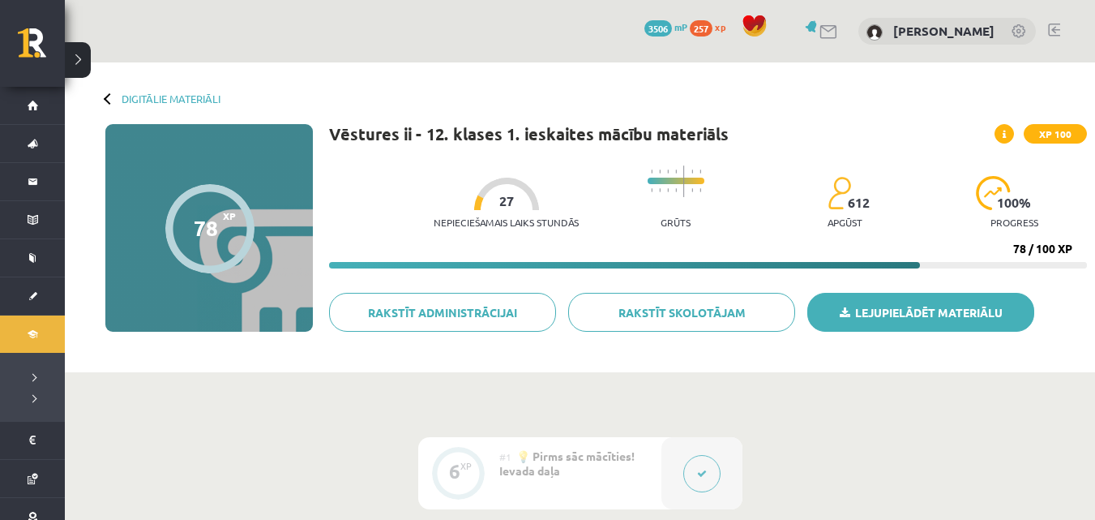
click at [910, 320] on link "Lejupielādēt materiālu" at bounding box center [920, 312] width 227 height 39
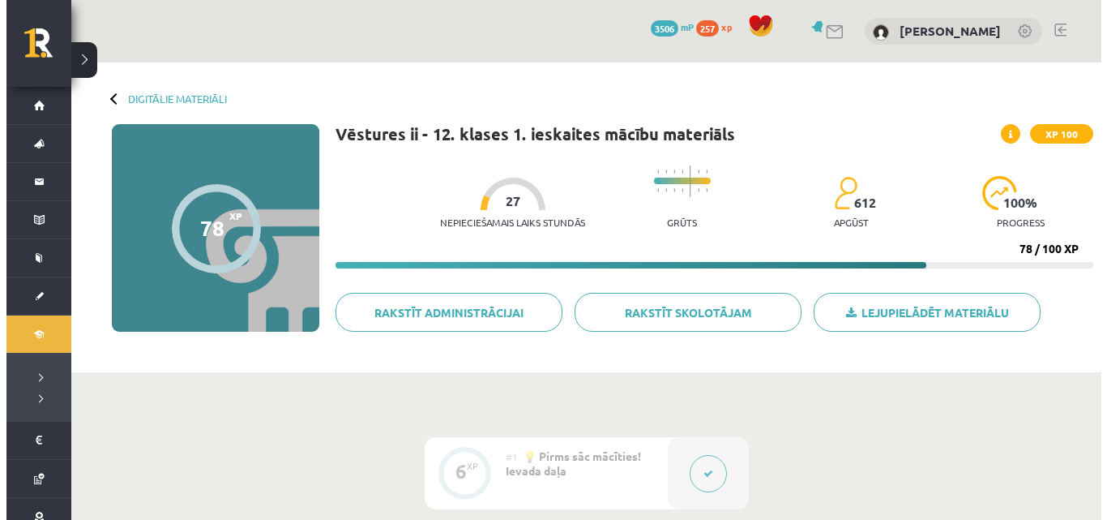
scroll to position [243, 0]
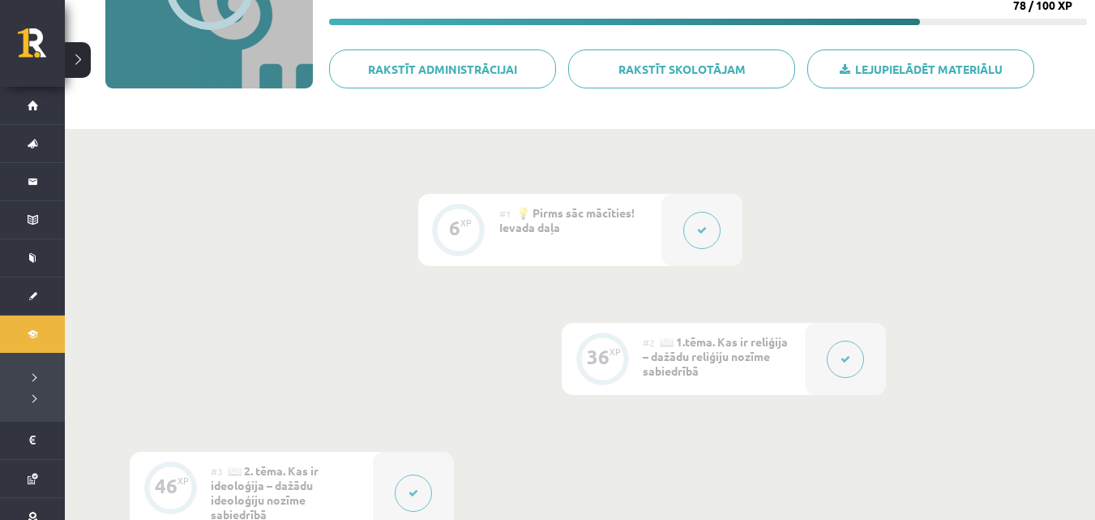
click at [702, 235] on button at bounding box center [701, 230] width 37 height 37
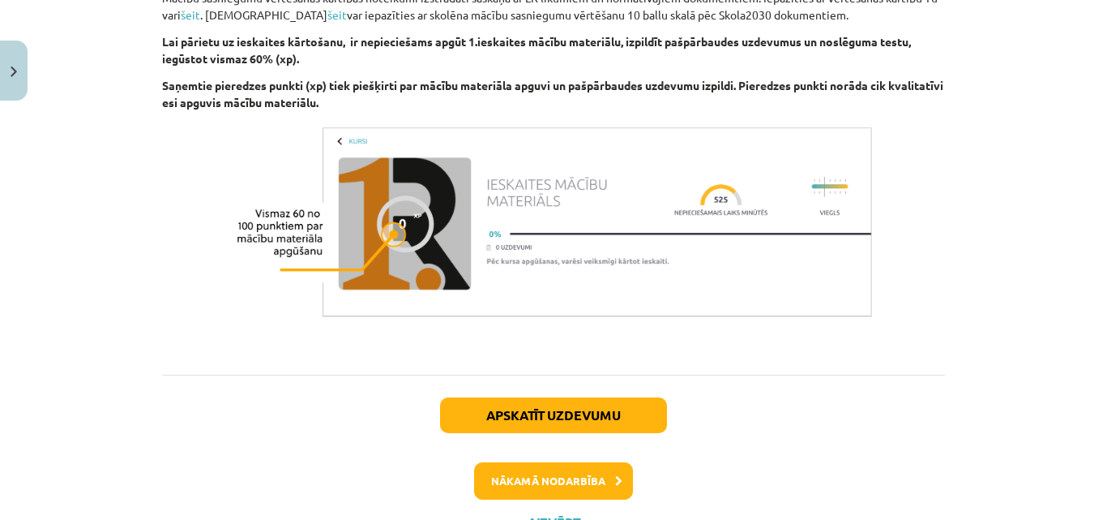
scroll to position [1621, 0]
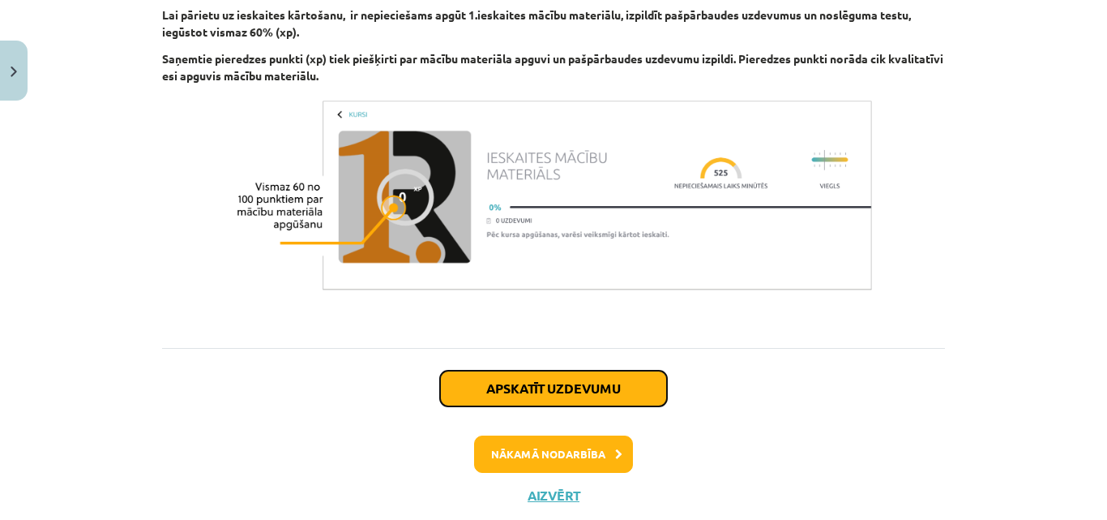
click at [475, 370] on button "Apskatīt uzdevumu" at bounding box center [553, 388] width 227 height 36
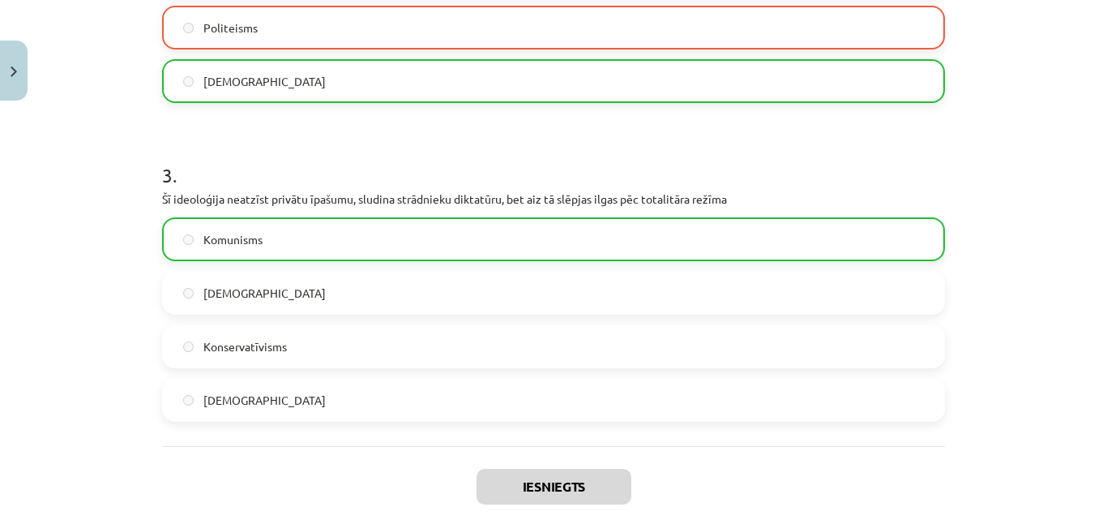
scroll to position [993, 0]
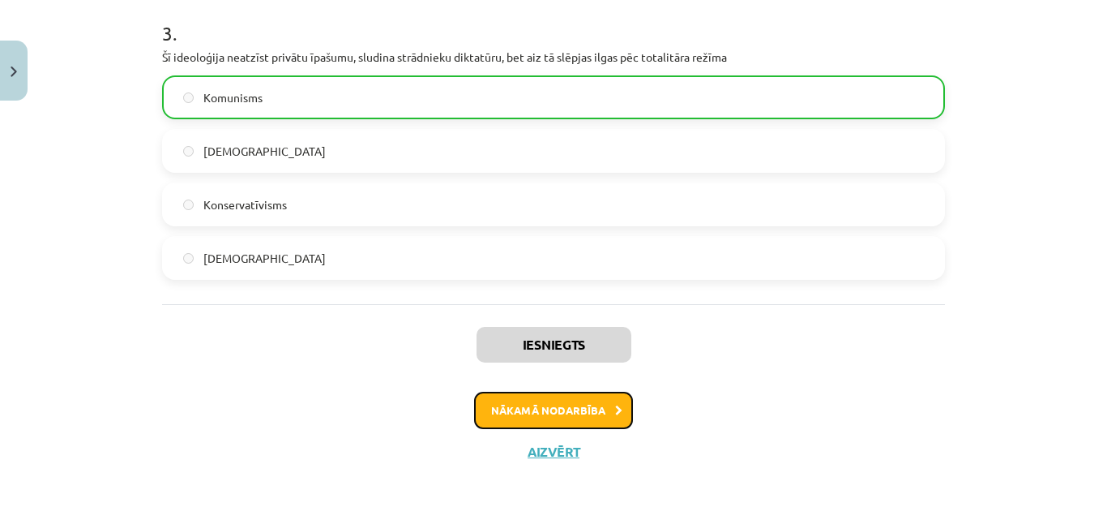
click at [593, 405] on button "Nākamā nodarbība" at bounding box center [553, 410] width 159 height 37
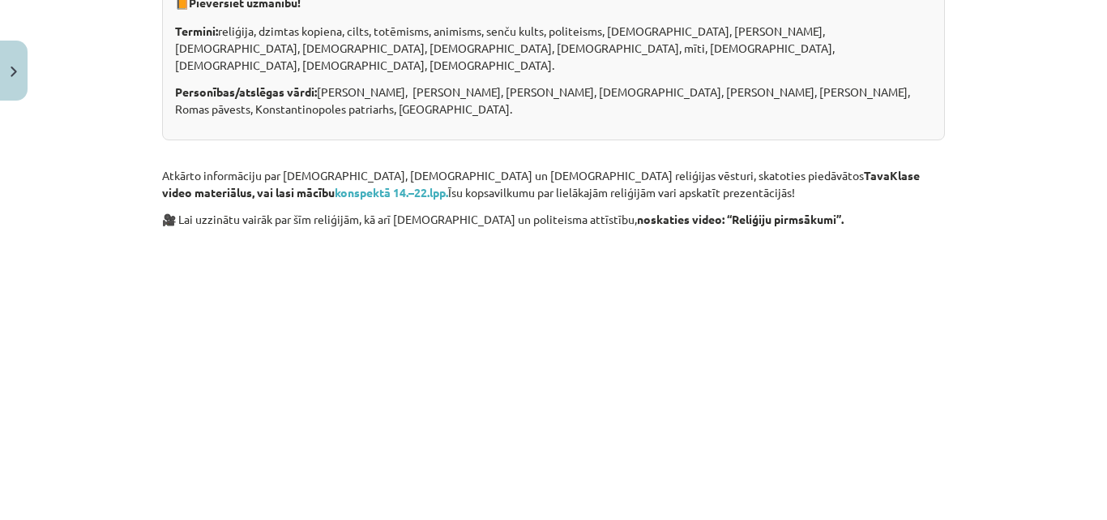
scroll to position [851, 0]
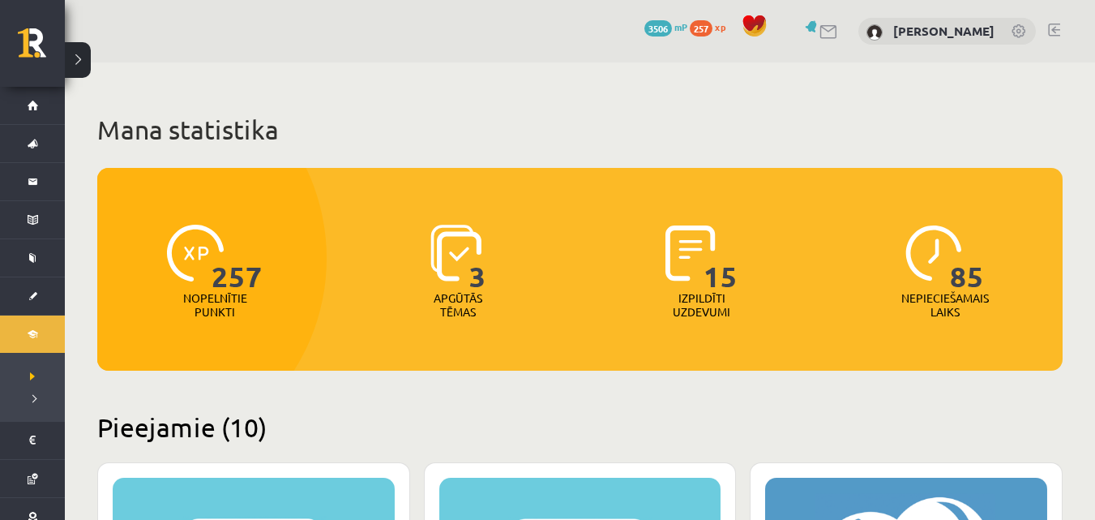
scroll to position [2407, 0]
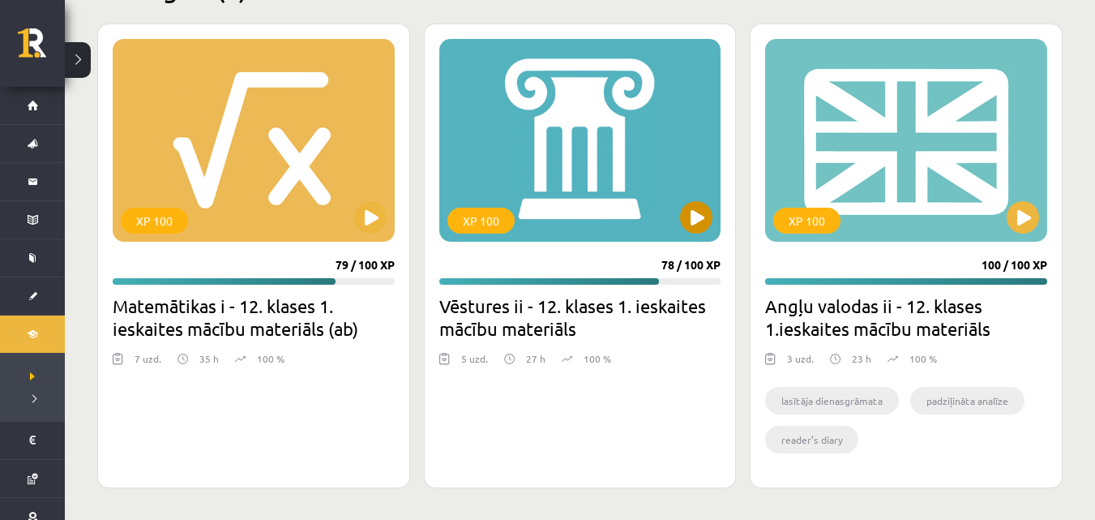
click at [539, 236] on div "XP 100" at bounding box center [580, 140] width 282 height 203
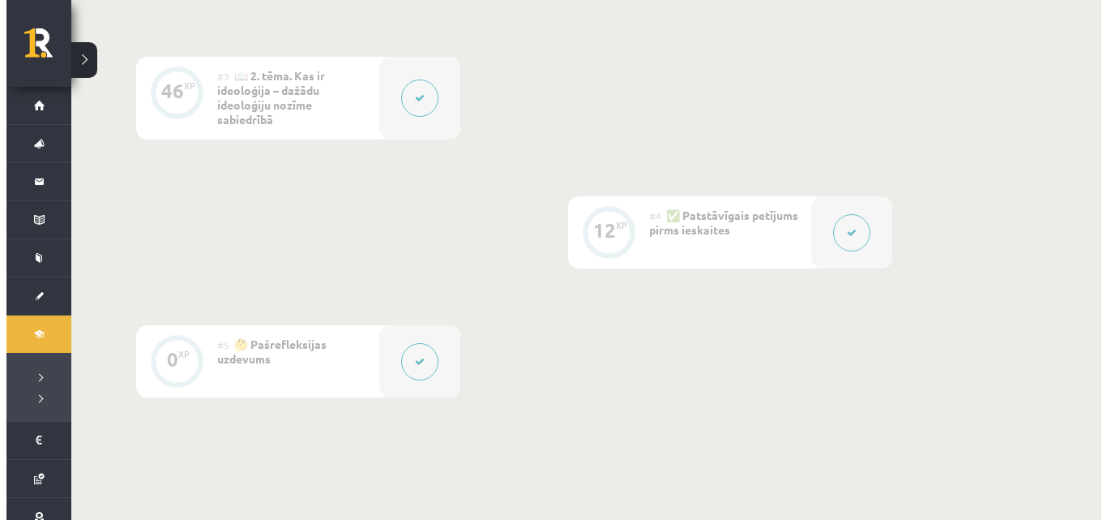
scroll to position [730, 0]
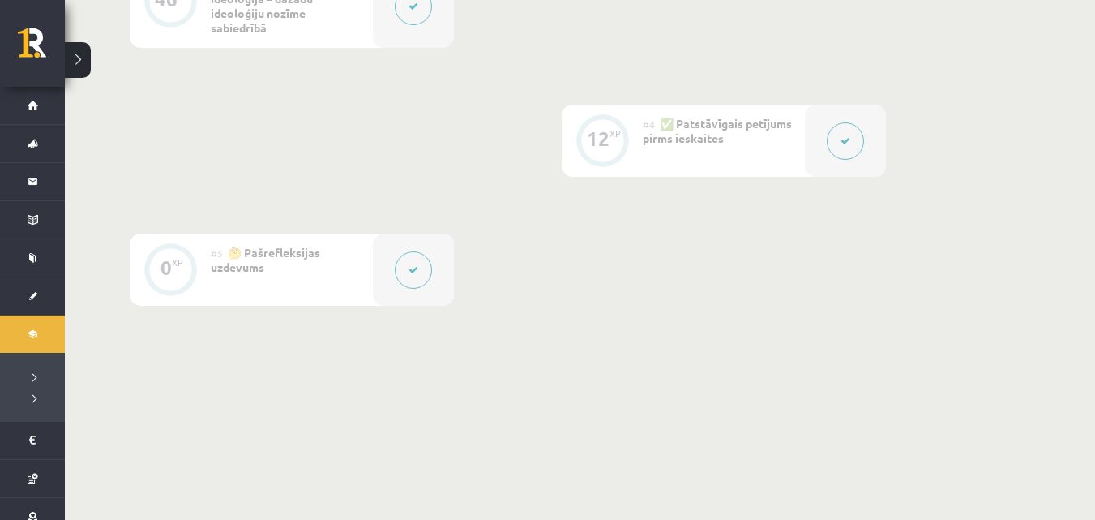
click at [606, 134] on div "12" at bounding box center [598, 138] width 23 height 15
click at [851, 138] on button at bounding box center [845, 140] width 37 height 37
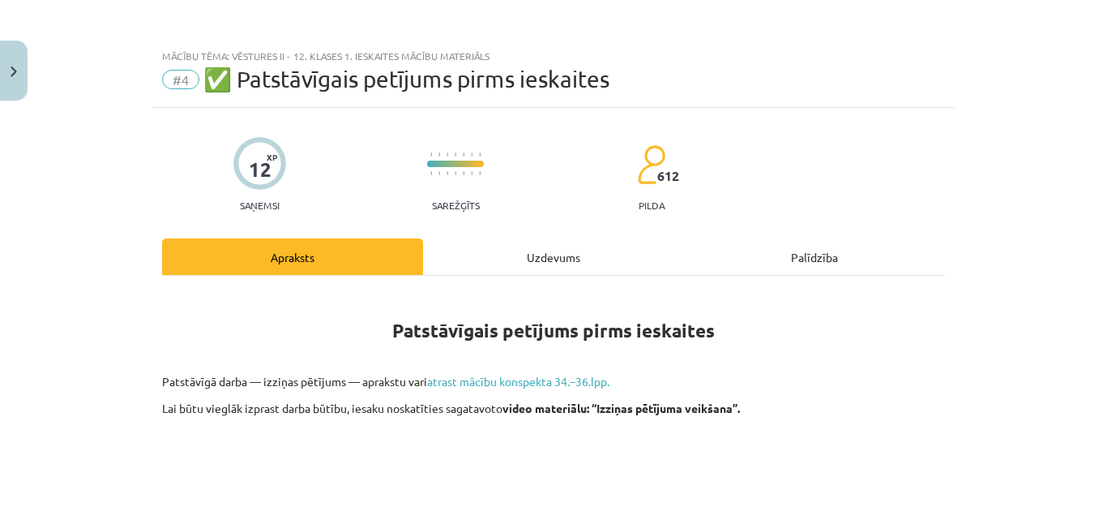
scroll to position [81, 0]
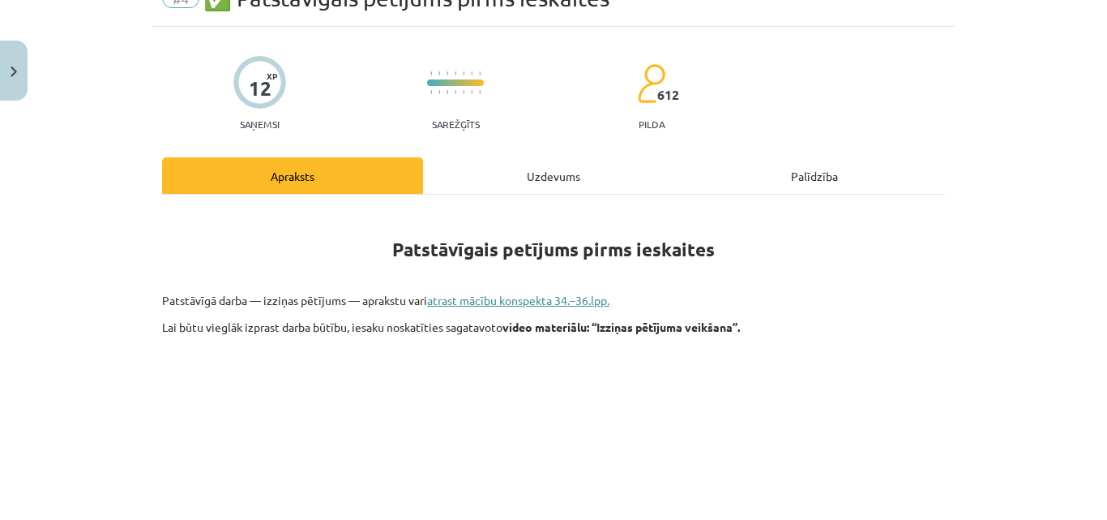
click at [472, 305] on link "atrast mācību konspekta 34.–36.lpp." at bounding box center [518, 300] width 182 height 15
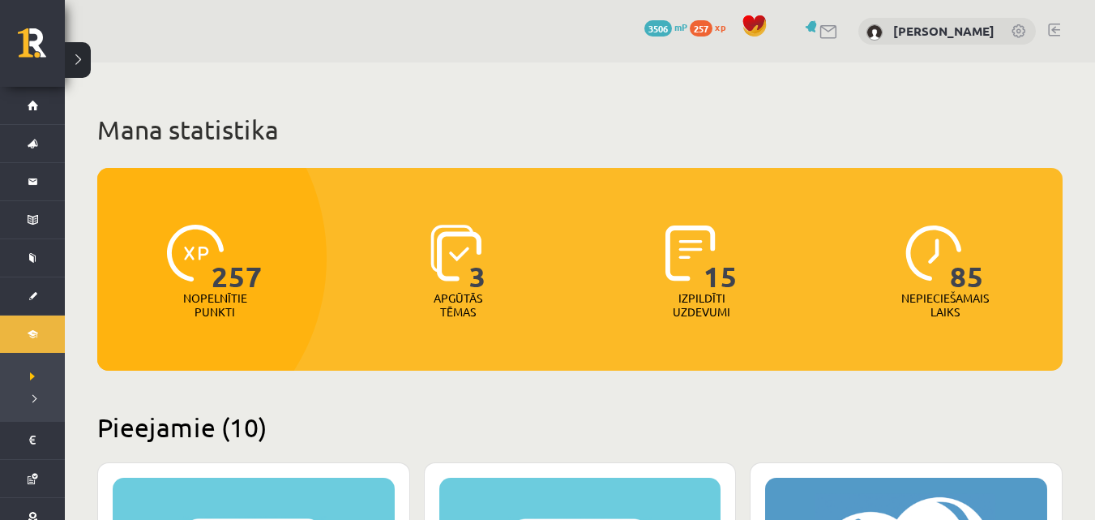
scroll to position [2406, 0]
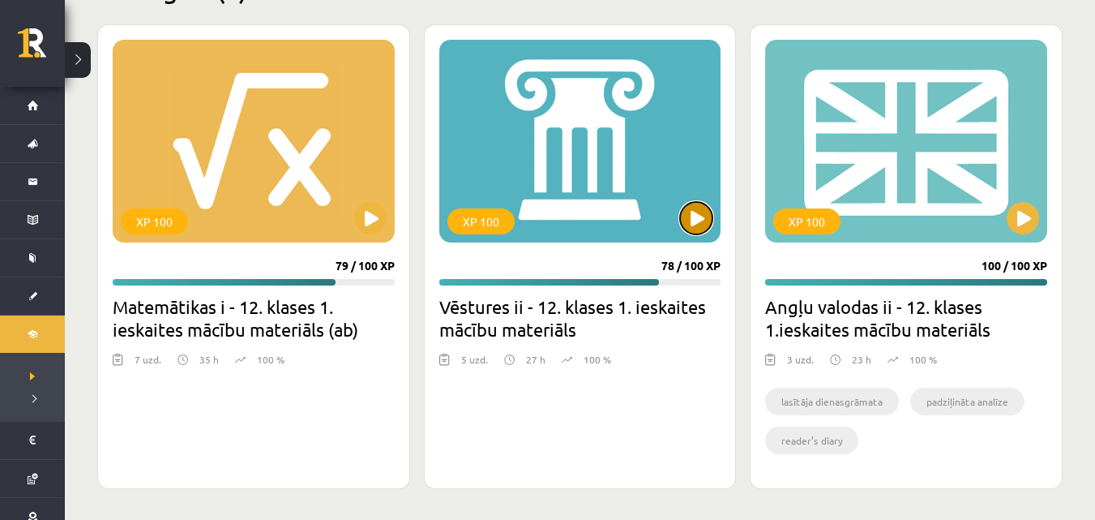
click at [689, 216] on button at bounding box center [696, 218] width 32 height 32
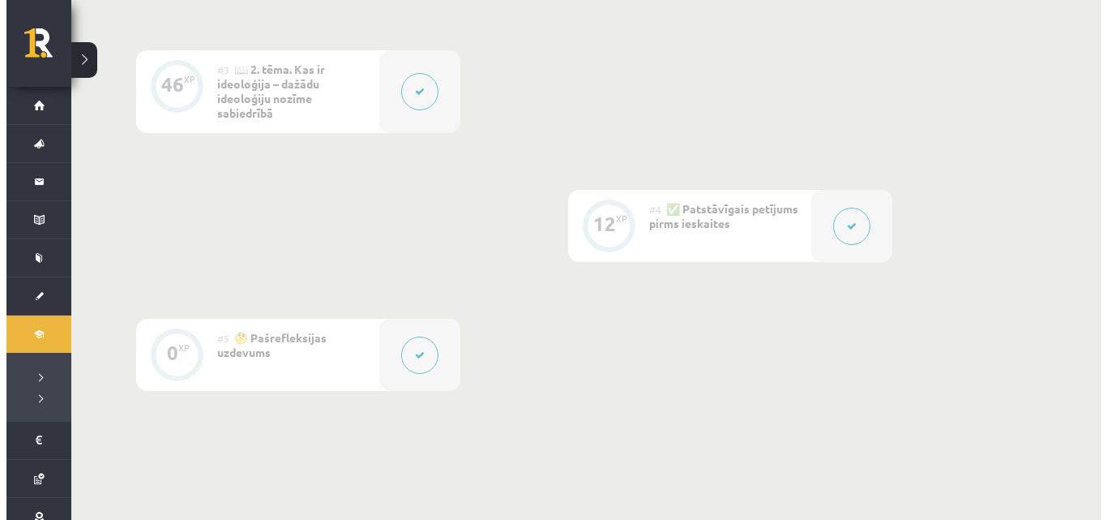
scroll to position [648, 0]
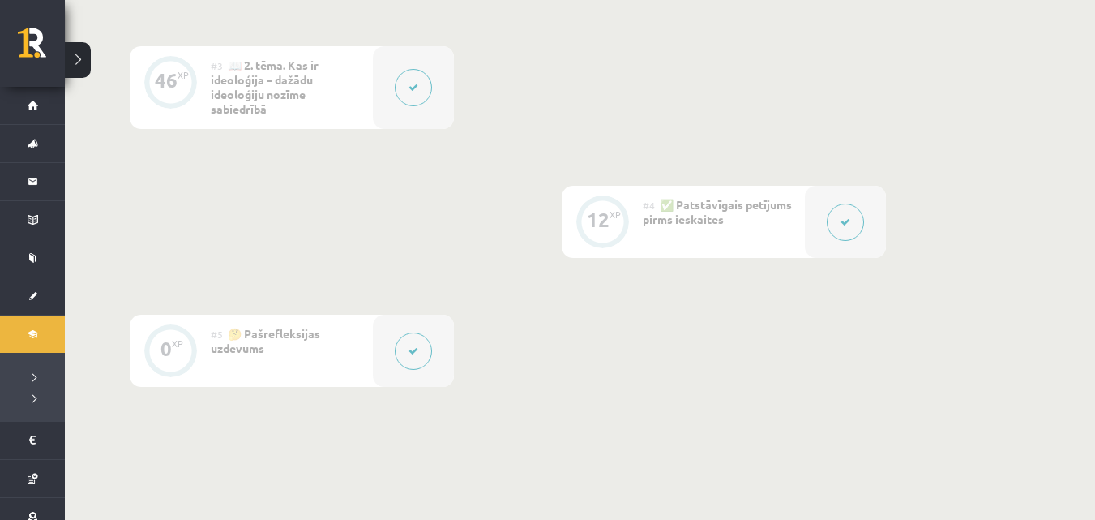
click at [613, 229] on div "12 XP" at bounding box center [602, 219] width 49 height 49
click at [846, 225] on icon at bounding box center [846, 222] width 10 height 10
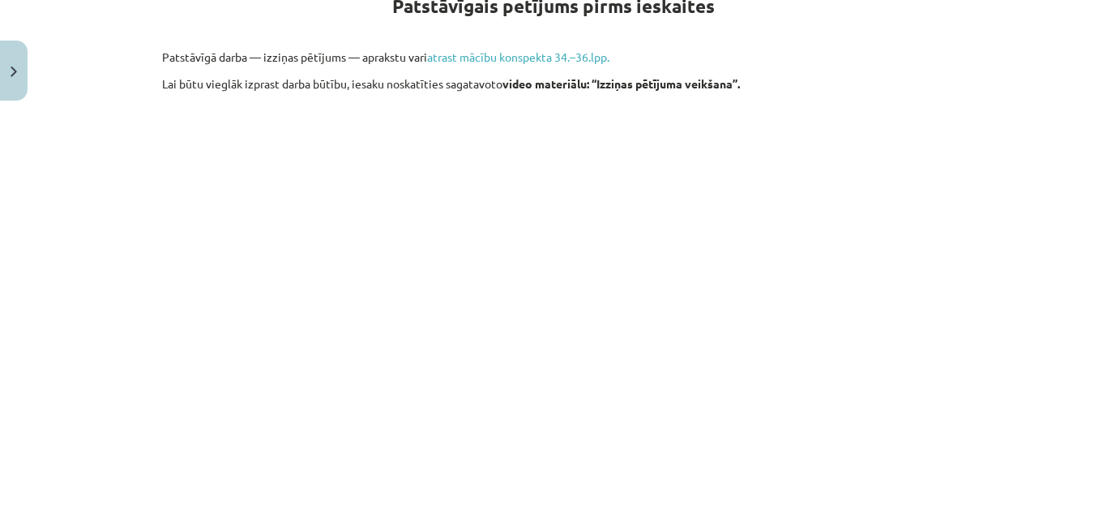
scroll to position [486, 0]
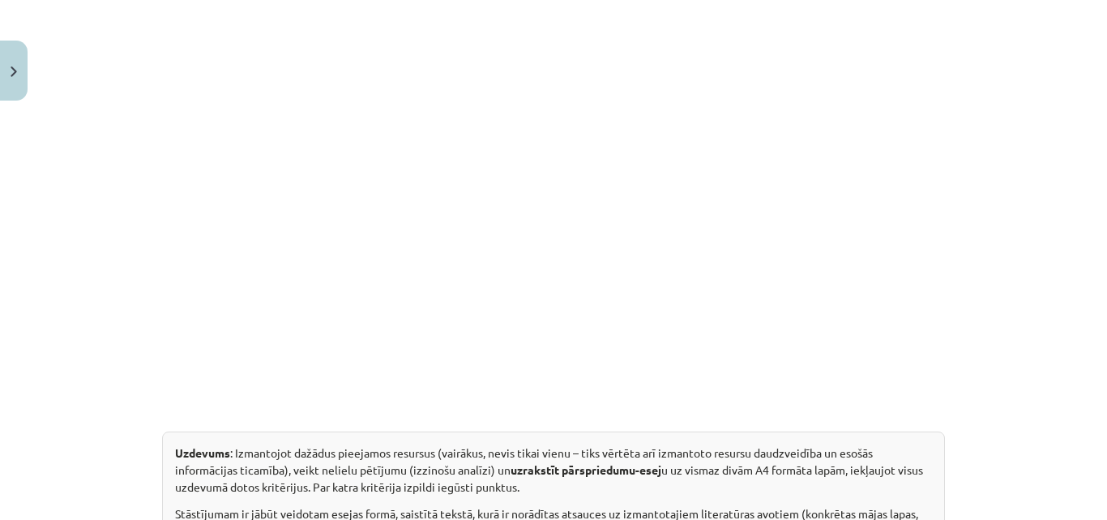
click at [1005, 258] on div "Mācību tēma: Vēstures ii - 12. klases 1. ieskaites mācību materiāls #4 ✅ Patstā…" at bounding box center [553, 260] width 1107 height 520
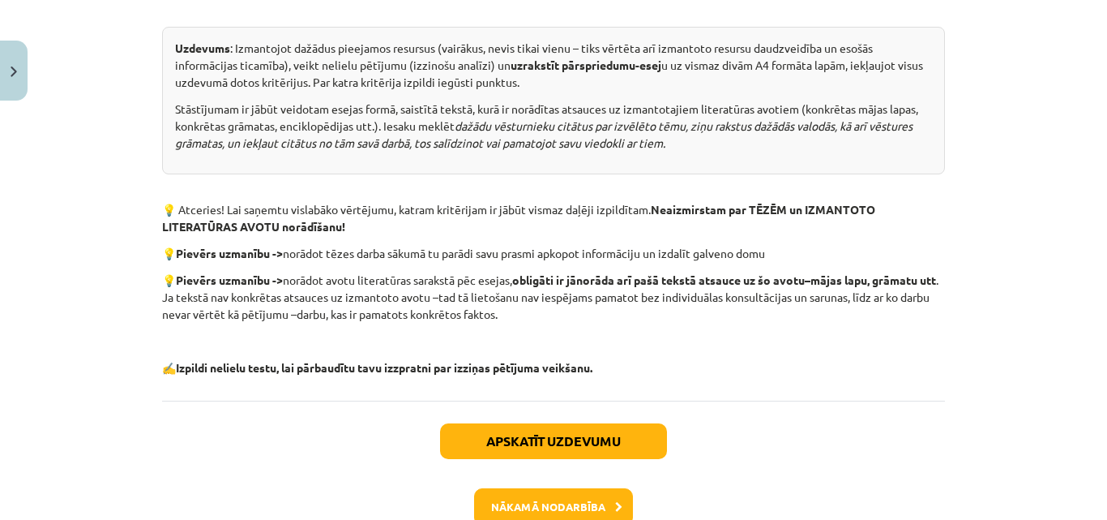
scroll to position [892, 0]
